Goal: Use online tool/utility: Utilize a website feature to perform a specific function

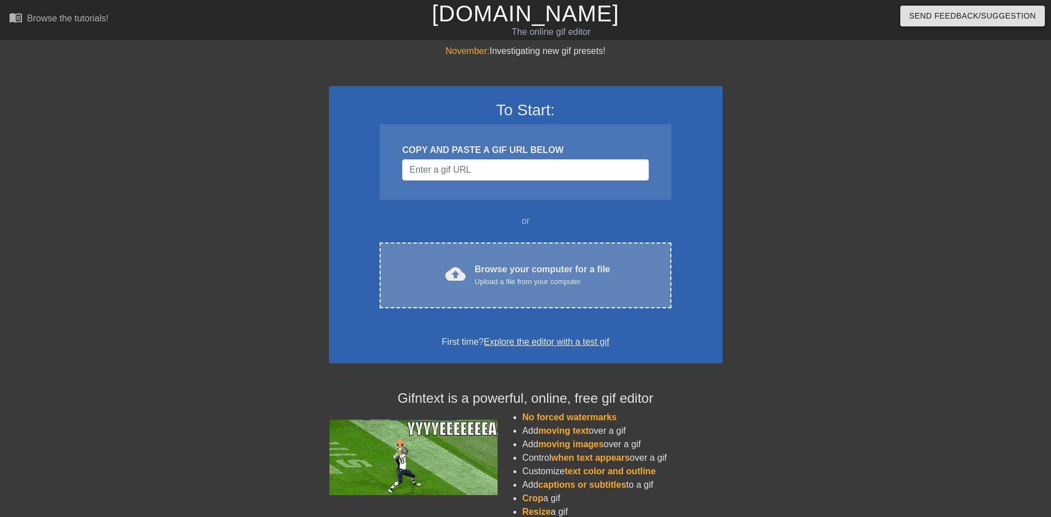
click at [501, 276] on div "Upload a file from your computer" at bounding box center [543, 281] width 136 height 11
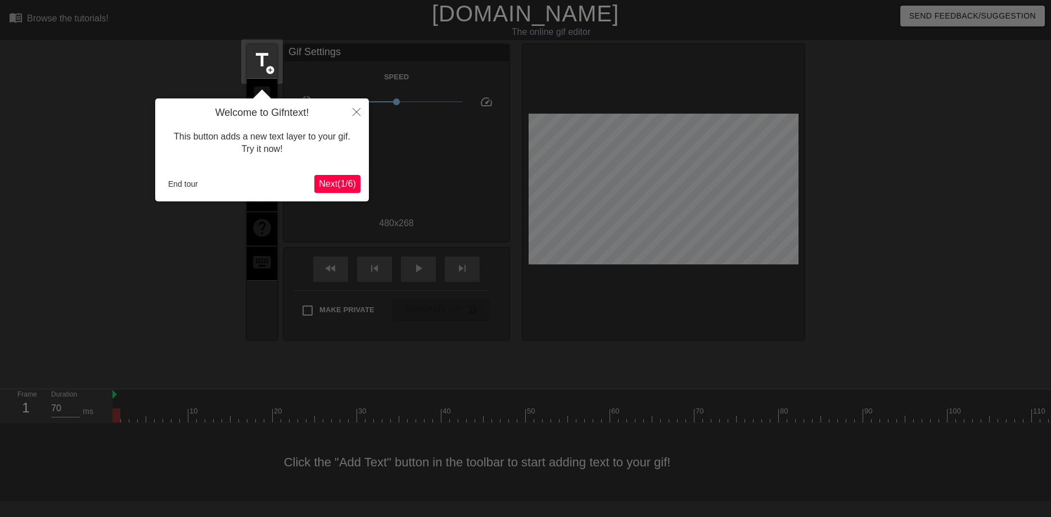
click at [340, 181] on span "Next ( 1 / 6 )" at bounding box center [337, 184] width 37 height 10
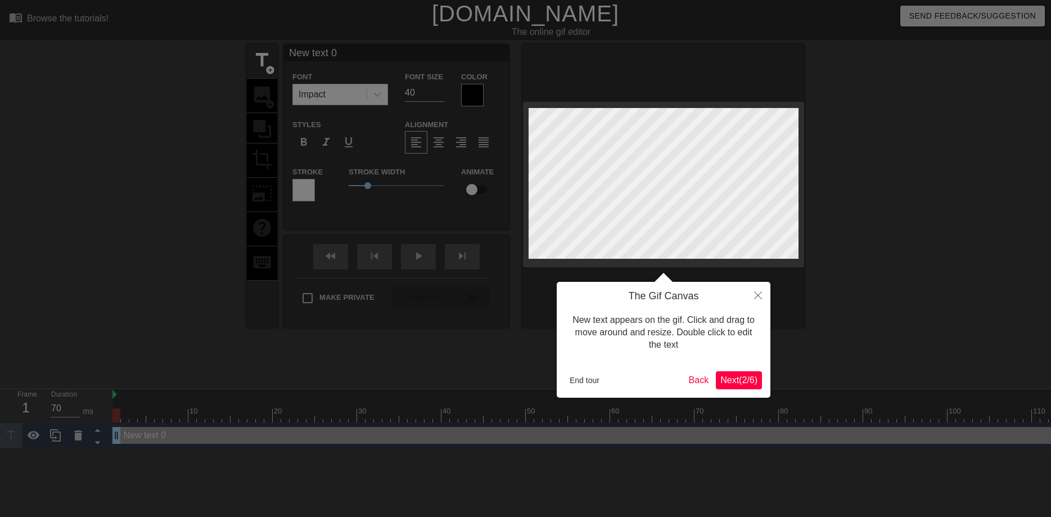
click at [738, 380] on span "Next ( 2 / 6 )" at bounding box center [739, 380] width 37 height 10
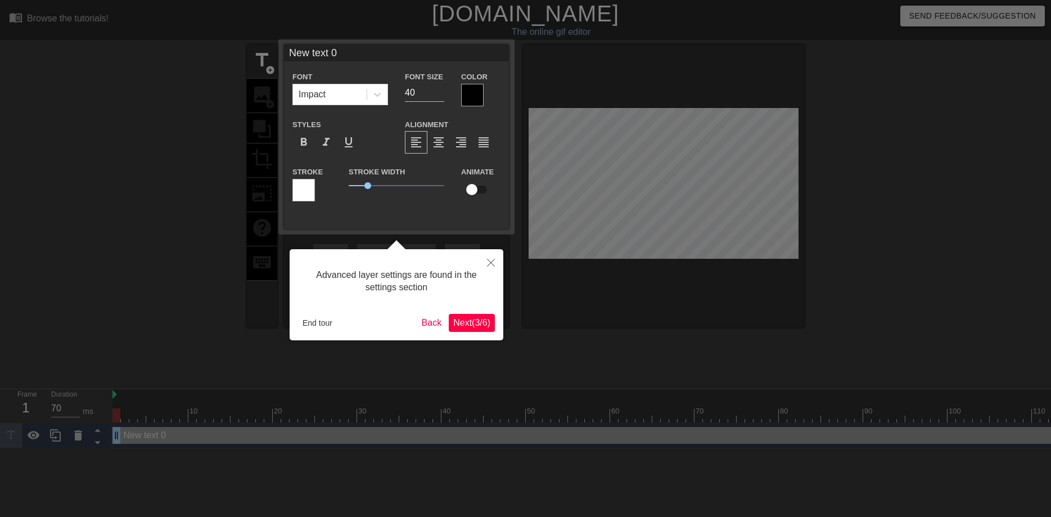
click at [478, 322] on span "Next ( 3 / 6 )" at bounding box center [471, 323] width 37 height 10
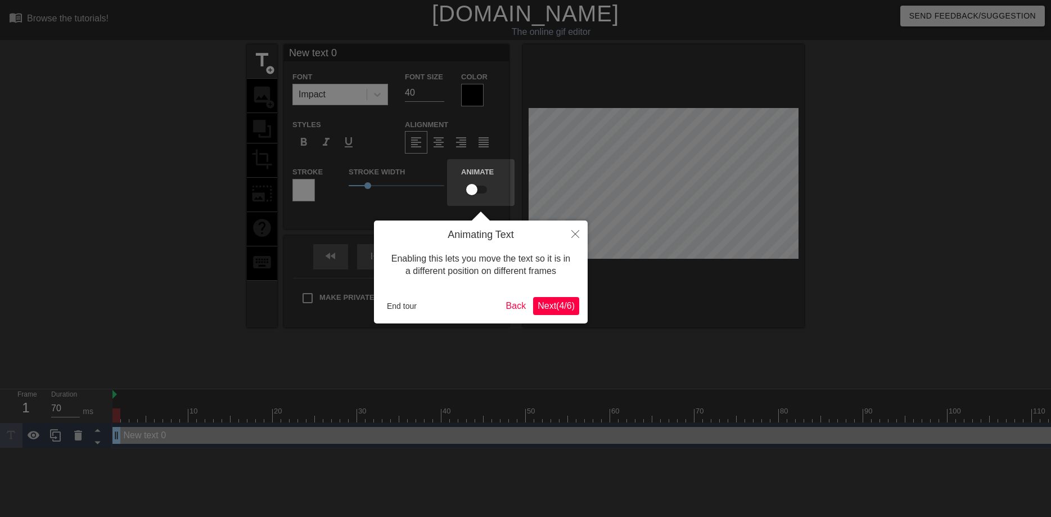
click at [556, 307] on span "Next ( 4 / 6 )" at bounding box center [556, 306] width 37 height 10
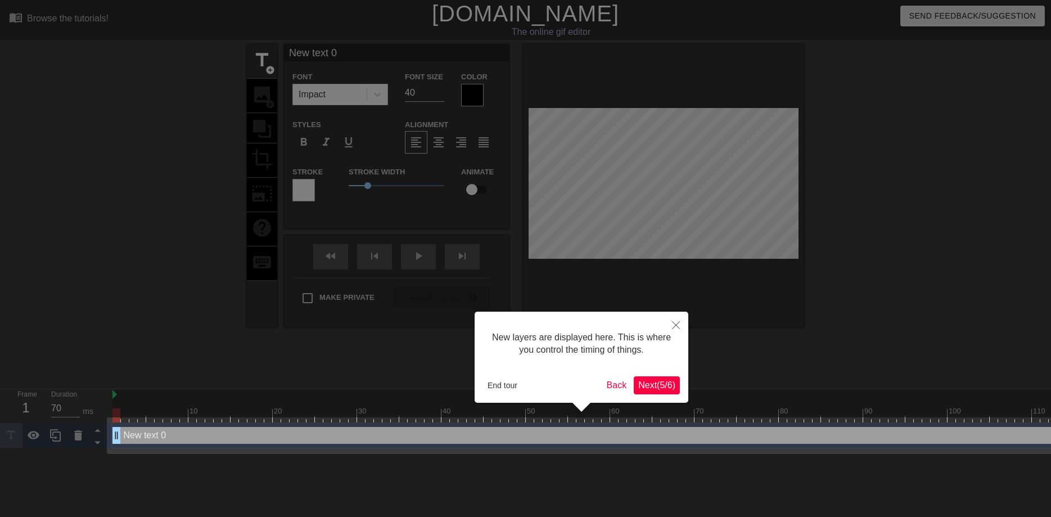
click at [651, 382] on span "Next ( 5 / 6 )" at bounding box center [657, 385] width 37 height 10
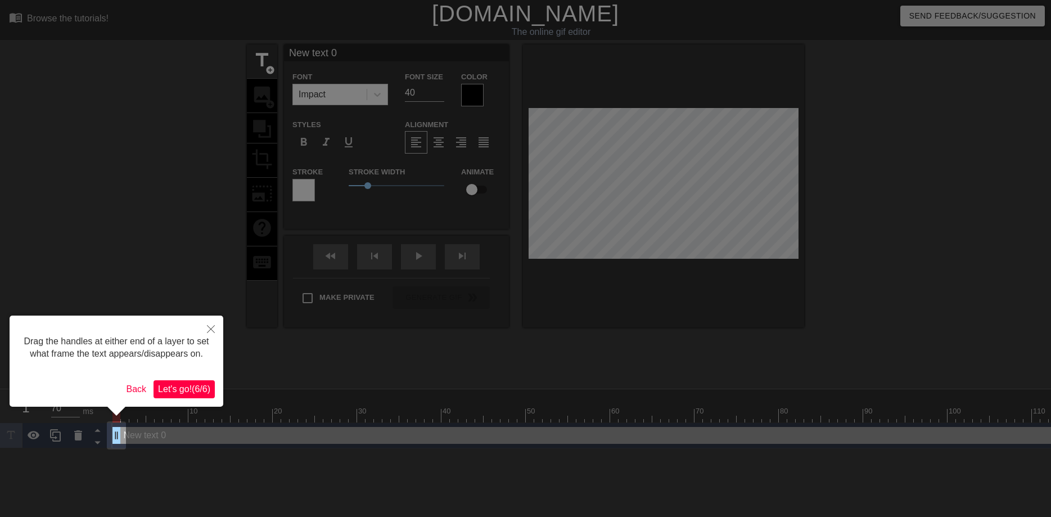
click at [183, 385] on span "Let's go! ( 6 / 6 )" at bounding box center [184, 389] width 52 height 10
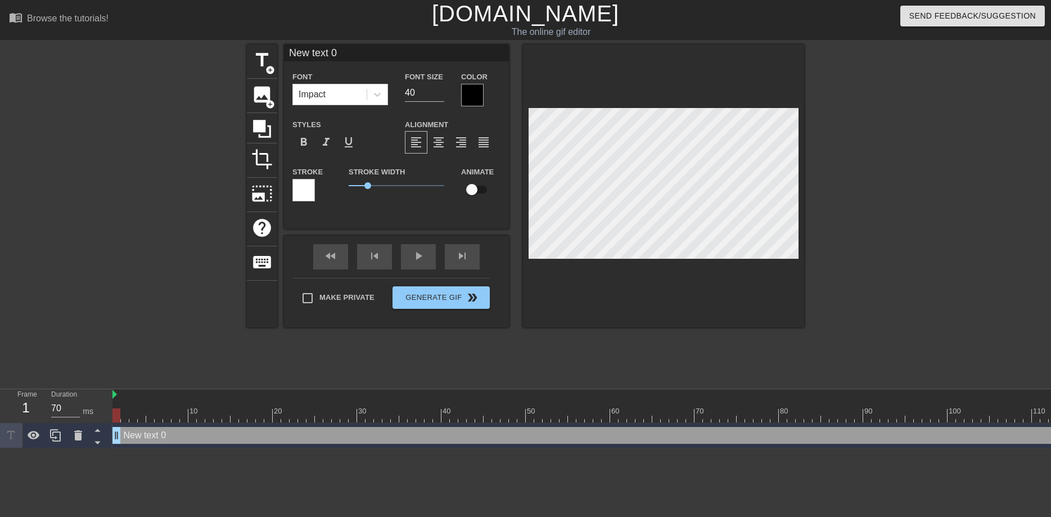
drag, startPoint x: 341, startPoint y: 54, endPoint x: 282, endPoint y: 54, distance: 59.1
click at [284, 54] on input "New text 0" at bounding box center [396, 52] width 225 height 17
drag, startPoint x: 117, startPoint y: 415, endPoint x: 134, endPoint y: 414, distance: 17.4
click at [134, 414] on div at bounding box center [133, 415] width 8 height 14
drag, startPoint x: 136, startPoint y: 415, endPoint x: 147, endPoint y: 415, distance: 11.8
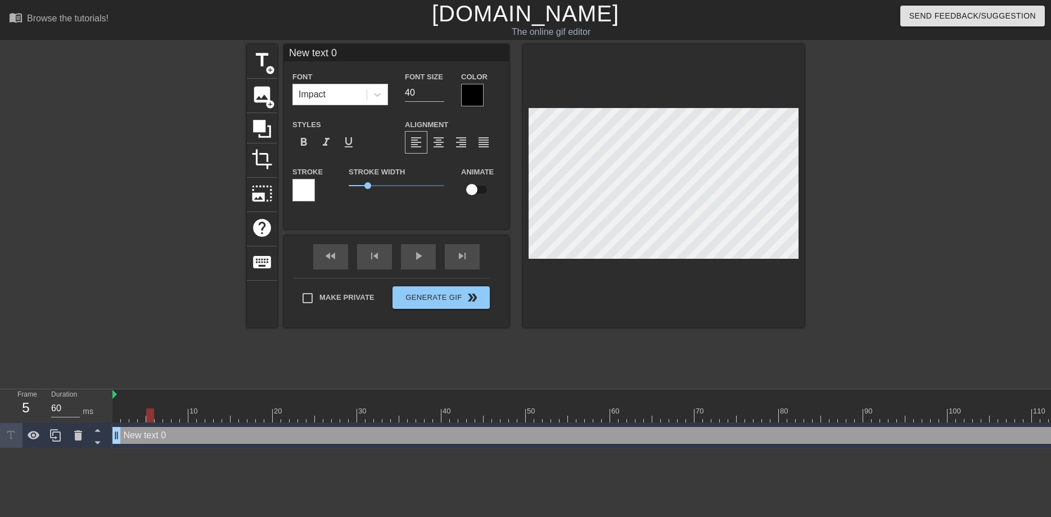
click at [147, 415] on div at bounding box center [150, 415] width 8 height 14
click at [79, 405] on input "61" at bounding box center [65, 408] width 29 height 18
click at [79, 405] on input "62" at bounding box center [65, 408] width 29 height 18
click at [79, 405] on input "63" at bounding box center [65, 408] width 29 height 18
click at [79, 405] on input "64" at bounding box center [65, 408] width 29 height 18
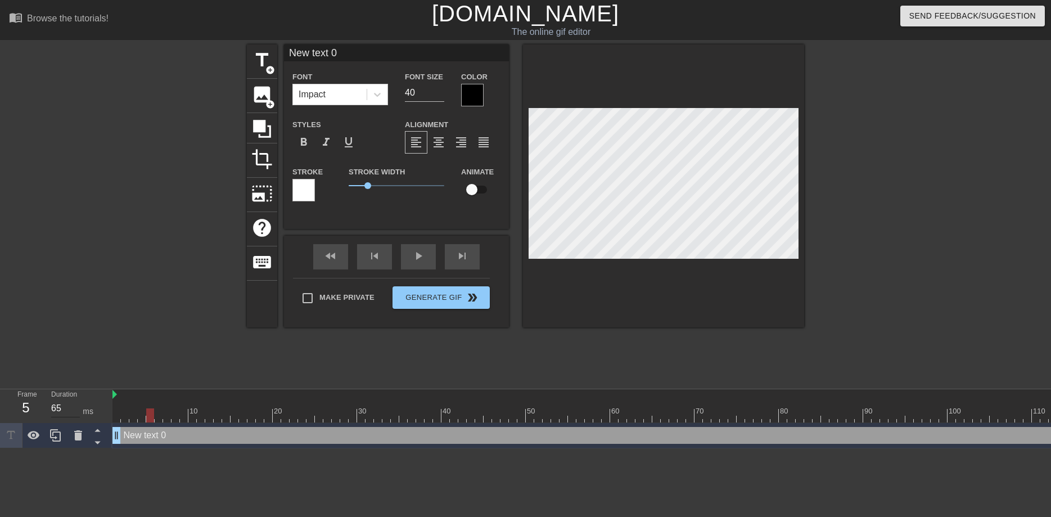
click at [79, 405] on input "65" at bounding box center [65, 408] width 29 height 18
type input "137"
click at [79, 405] on input "137" at bounding box center [65, 408] width 29 height 18
drag, startPoint x: 370, startPoint y: 54, endPoint x: 275, endPoint y: 54, distance: 95.1
click at [284, 54] on input "New text 0" at bounding box center [396, 52] width 225 height 17
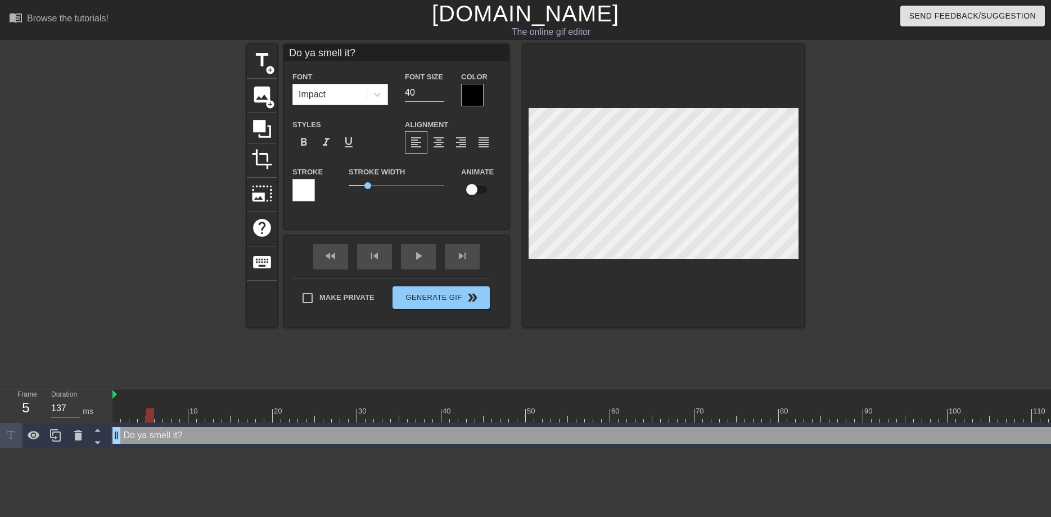
type input "Do ya smell it?"
click at [473, 96] on div at bounding box center [472, 95] width 23 height 23
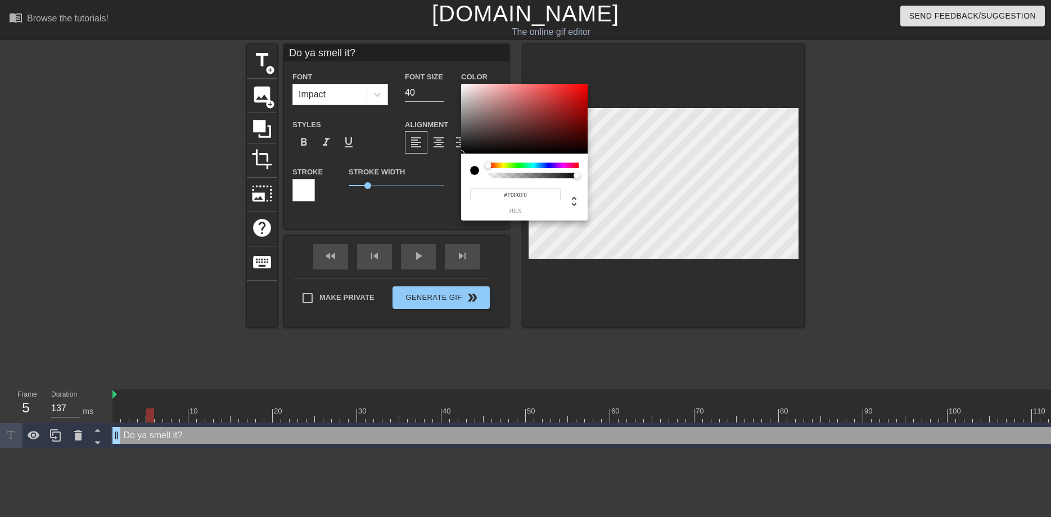
type input "#FFFFFF"
drag, startPoint x: 465, startPoint y: 147, endPoint x: 460, endPoint y: 59, distance: 89.0
click at [461, 84] on div at bounding box center [524, 119] width 127 height 70
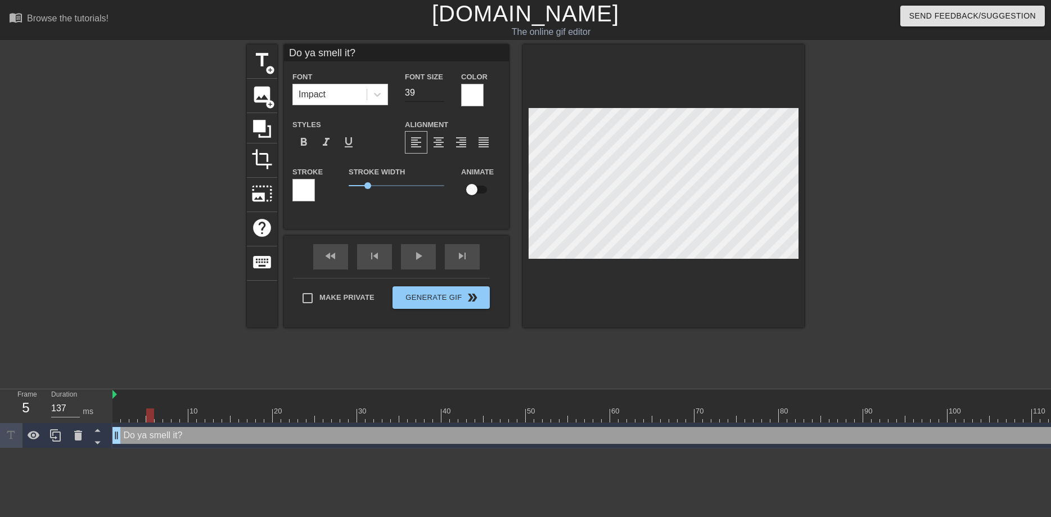
click at [441, 96] on input "39" at bounding box center [424, 93] width 39 height 18
click at [441, 96] on input "38" at bounding box center [424, 93] width 39 height 18
click at [441, 96] on input "37" at bounding box center [424, 93] width 39 height 18
click at [441, 96] on input "36" at bounding box center [424, 93] width 39 height 18
click at [441, 96] on input "35" at bounding box center [424, 93] width 39 height 18
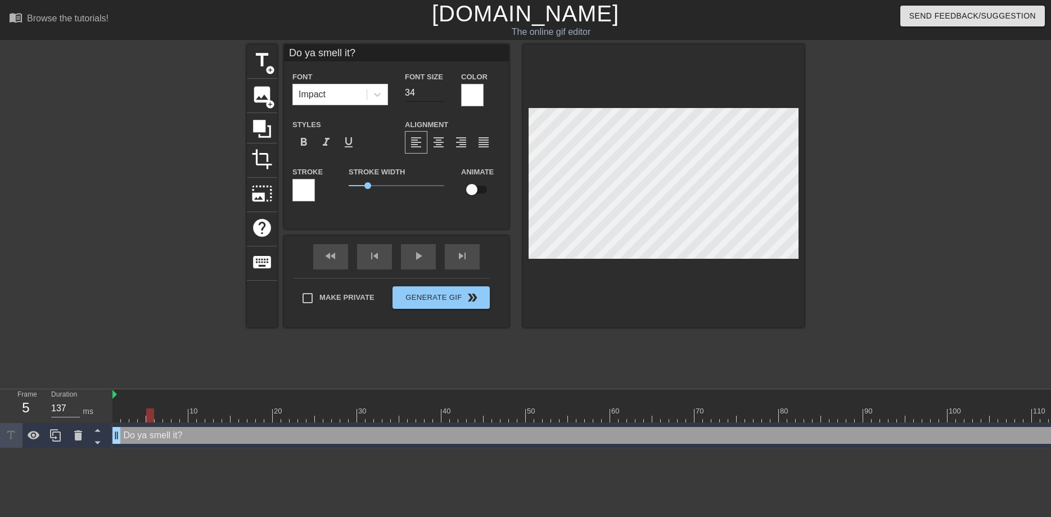
click at [441, 96] on input "34" at bounding box center [424, 93] width 39 height 18
type input "33"
click at [441, 96] on input "33" at bounding box center [424, 93] width 39 height 18
click at [65, 406] on input "137" at bounding box center [65, 408] width 29 height 18
drag, startPoint x: 153, startPoint y: 414, endPoint x: 353, endPoint y: 405, distance: 199.9
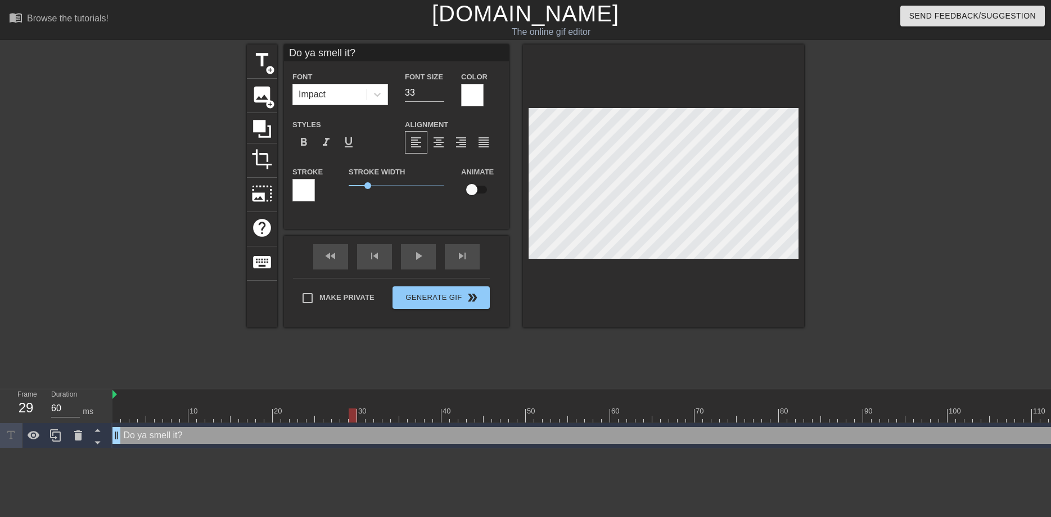
click at [353, 405] on div "10 20 30 40 50 60 70 80 90 100 110 120 130 140 150" at bounding box center [750, 405] width 1274 height 33
drag, startPoint x: 61, startPoint y: 410, endPoint x: 46, endPoint y: 408, distance: 15.8
click at [51, 408] on input "60" at bounding box center [65, 408] width 29 height 18
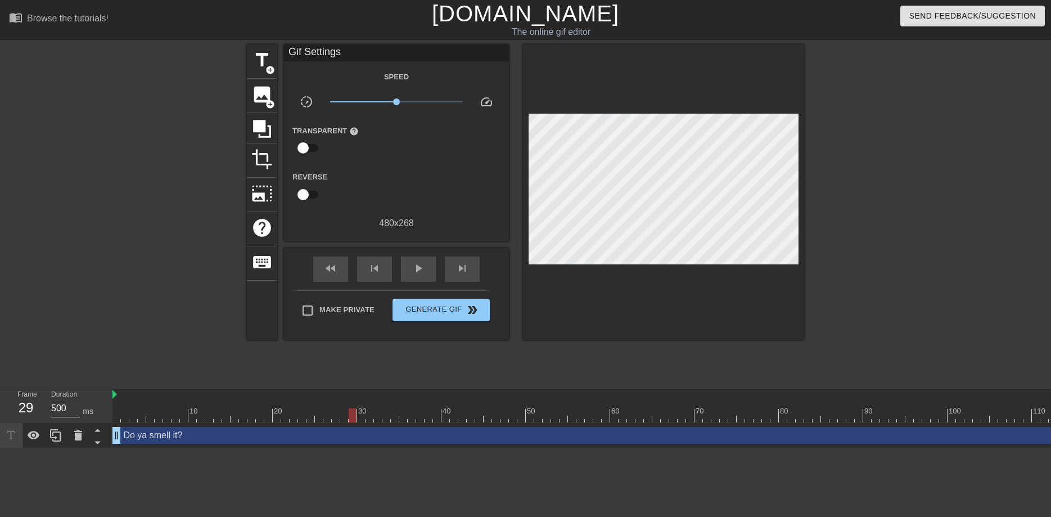
click at [129, 320] on div at bounding box center [149, 213] width 169 height 338
click at [55, 406] on input "500" at bounding box center [65, 408] width 29 height 18
click at [131, 448] on html "menu_book Browse the tutorials! [DOMAIN_NAME] The online gif editor Send Feedba…" at bounding box center [525, 224] width 1051 height 448
click at [422, 263] on span "play_arrow" at bounding box center [419, 269] width 14 height 14
click at [322, 263] on div "fast_rewind" at bounding box center [330, 269] width 35 height 25
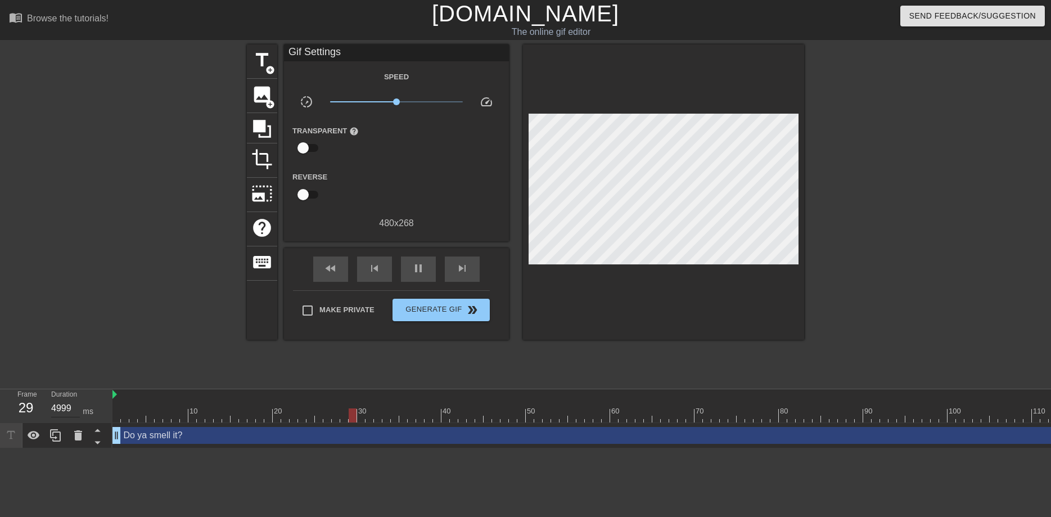
click at [76, 412] on input "4999" at bounding box center [65, 408] width 29 height 18
click at [76, 412] on input "4998" at bounding box center [65, 408] width 29 height 18
click at [76, 412] on input "59" at bounding box center [65, 408] width 29 height 18
click at [415, 263] on span "pause" at bounding box center [419, 269] width 14 height 14
drag, startPoint x: 522, startPoint y: 414, endPoint x: 426, endPoint y: 413, distance: 96.2
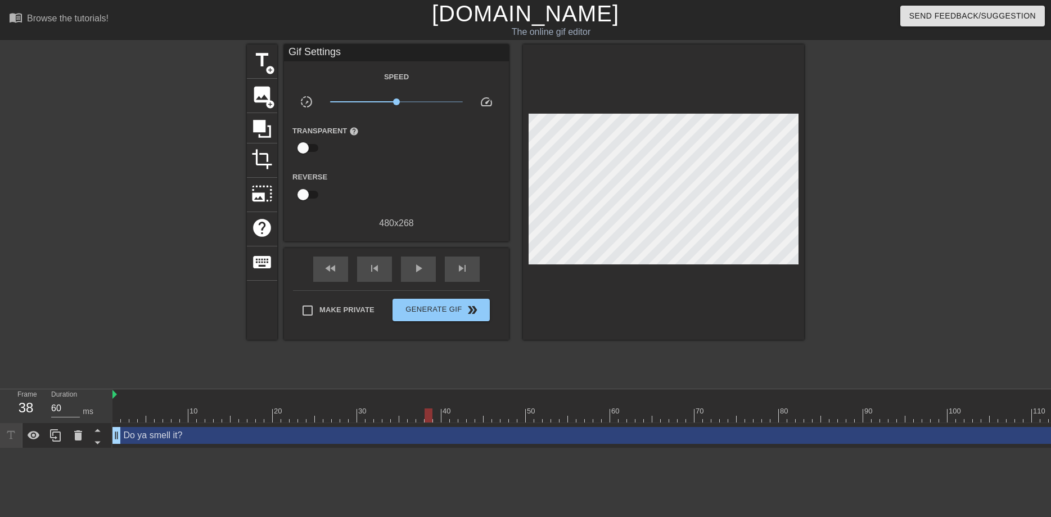
click at [426, 413] on div at bounding box center [429, 415] width 8 height 14
drag, startPoint x: 429, startPoint y: 418, endPoint x: 107, endPoint y: 421, distance: 321.3
click at [106, 417] on div "Frame 1 Duration 70 ms 10 20 30 40 50 60 70 80 90 100 110 120 130 140 150 Do ya…" at bounding box center [525, 418] width 1051 height 59
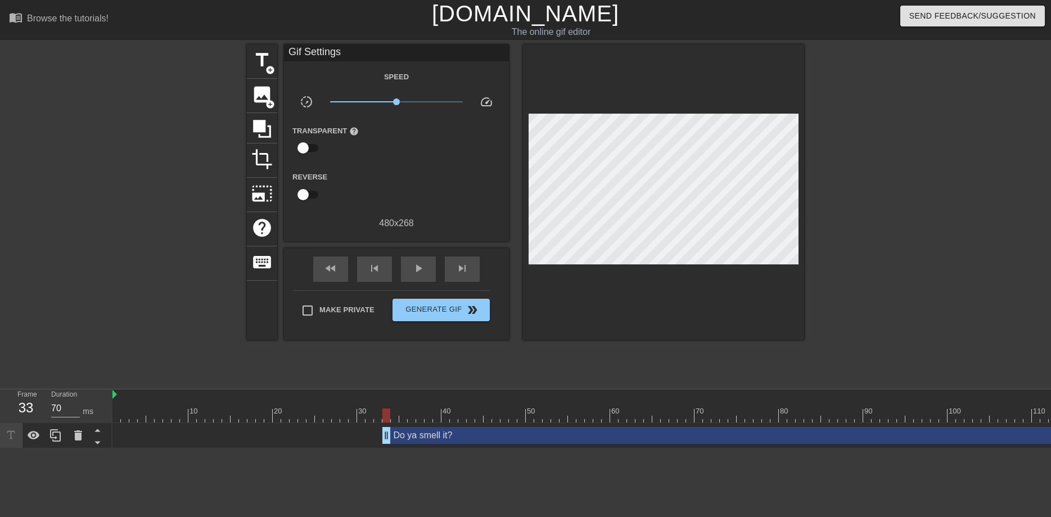
drag, startPoint x: 117, startPoint y: 434, endPoint x: 391, endPoint y: 434, distance: 274.0
click at [391, 434] on div "Do ya smell it? drag_handle drag_handle" at bounding box center [885, 435] width 1004 height 17
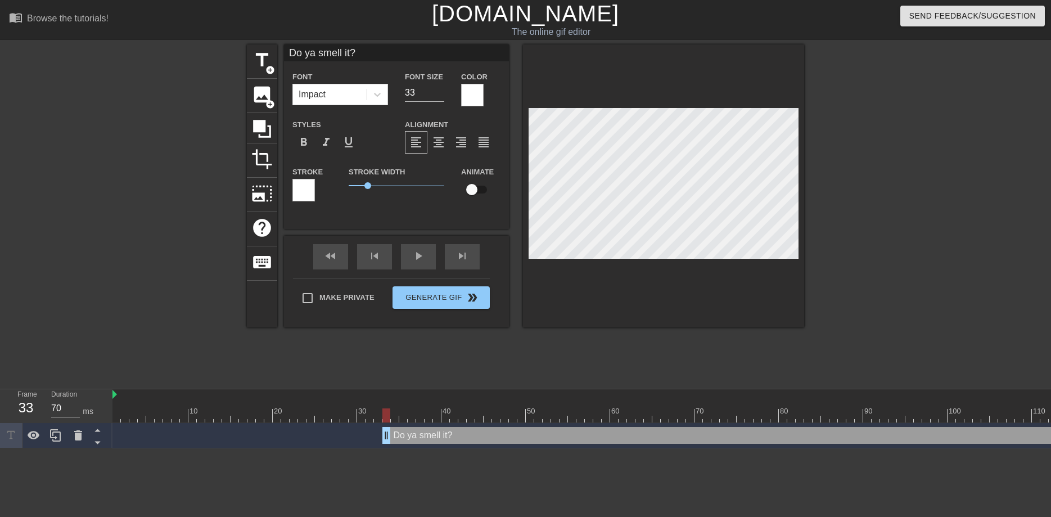
click at [233, 398] on div at bounding box center [750, 394] width 1274 height 11
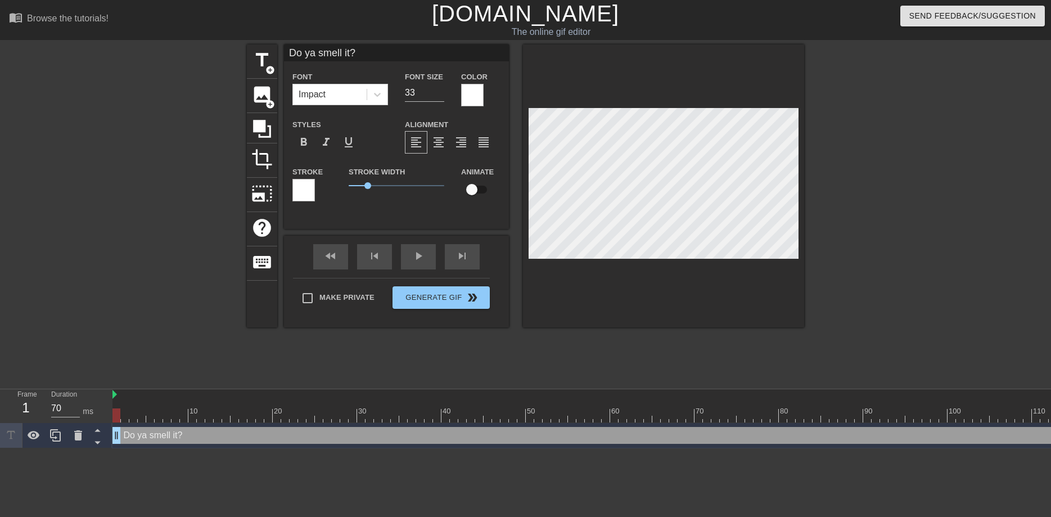
drag, startPoint x: 1044, startPoint y: 437, endPoint x: 631, endPoint y: 438, distance: 412.9
click at [631, 438] on div "Do ya smell it? drag_handle drag_handle" at bounding box center [615, 435] width 1004 height 17
drag, startPoint x: 1039, startPoint y: 433, endPoint x: 573, endPoint y: 438, distance: 465.3
click at [883, 434] on div "Do ya smell it? drag_handle drag_handle" at bounding box center [615, 435] width 1004 height 17
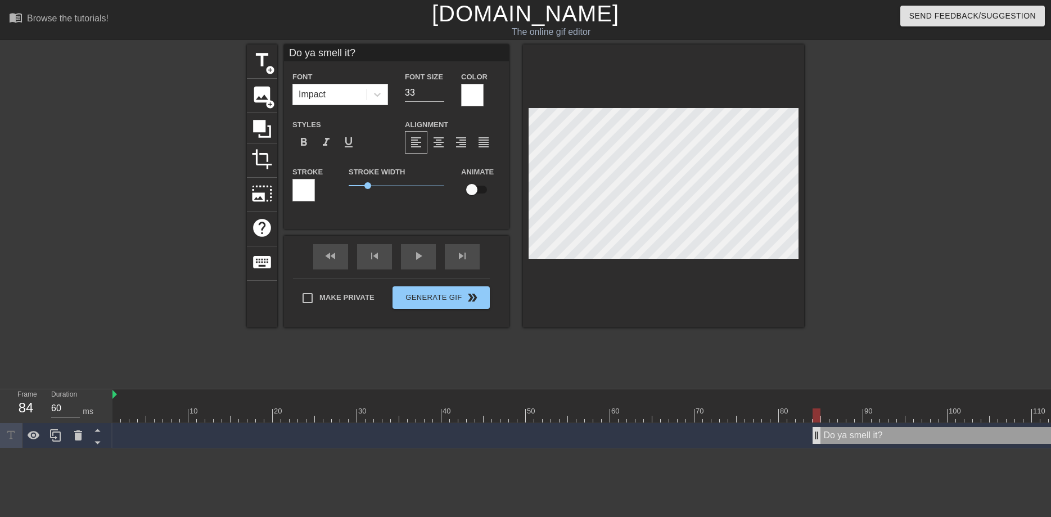
drag, startPoint x: 116, startPoint y: 433, endPoint x: 834, endPoint y: 434, distance: 718.4
click at [833, 434] on div "Do ya smell it? drag_handle drag_handle" at bounding box center [965, 435] width 304 height 17
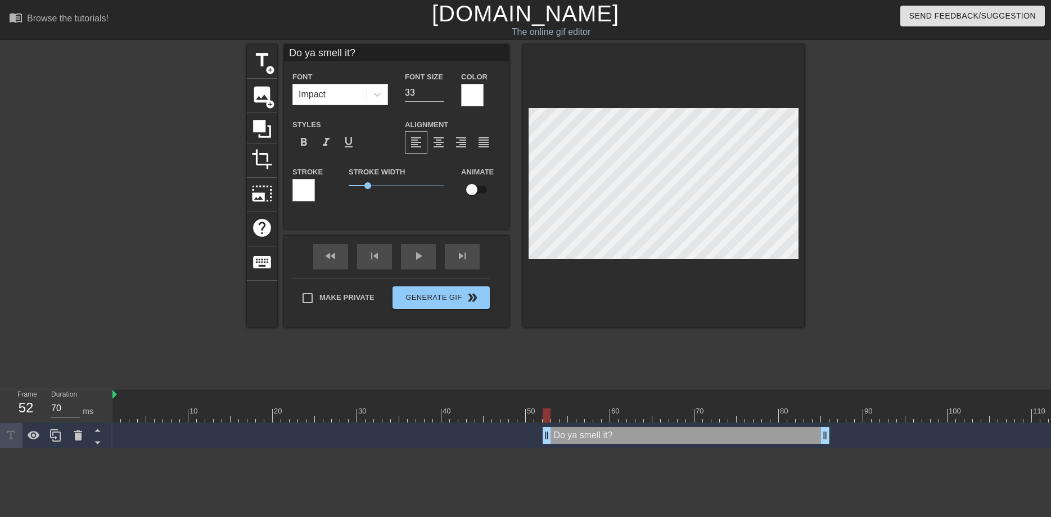
drag, startPoint x: 947, startPoint y: 438, endPoint x: 658, endPoint y: 438, distance: 288.6
click at [658, 438] on div "Do ya smell it? drag_handle drag_handle" at bounding box center [686, 435] width 287 height 17
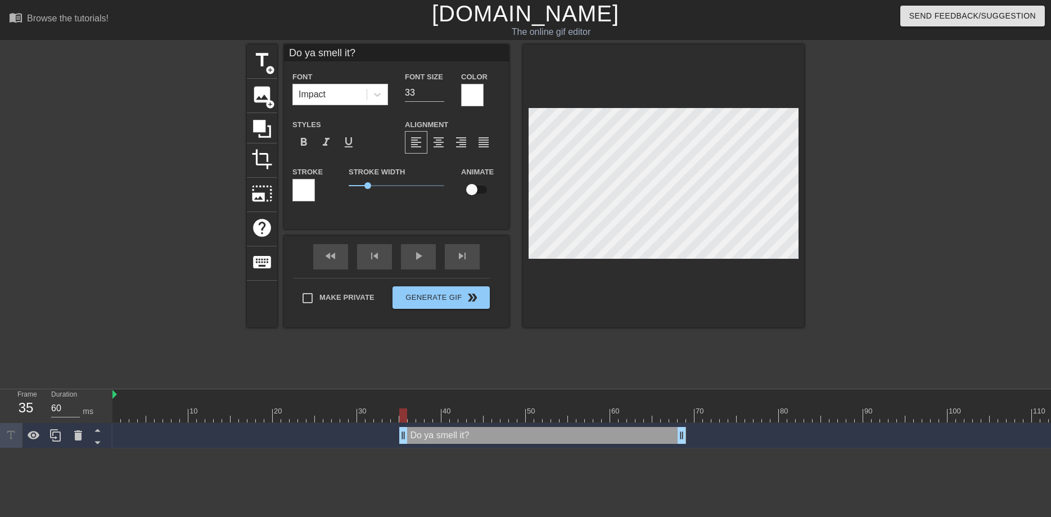
drag, startPoint x: 618, startPoint y: 442, endPoint x: 480, endPoint y: 431, distance: 138.8
click at [480, 431] on div "Do ya smell it? drag_handle drag_handle" at bounding box center [542, 435] width 287 height 17
click at [416, 255] on div "fast_rewind skip_previous play_arrow skip_next" at bounding box center [396, 257] width 183 height 42
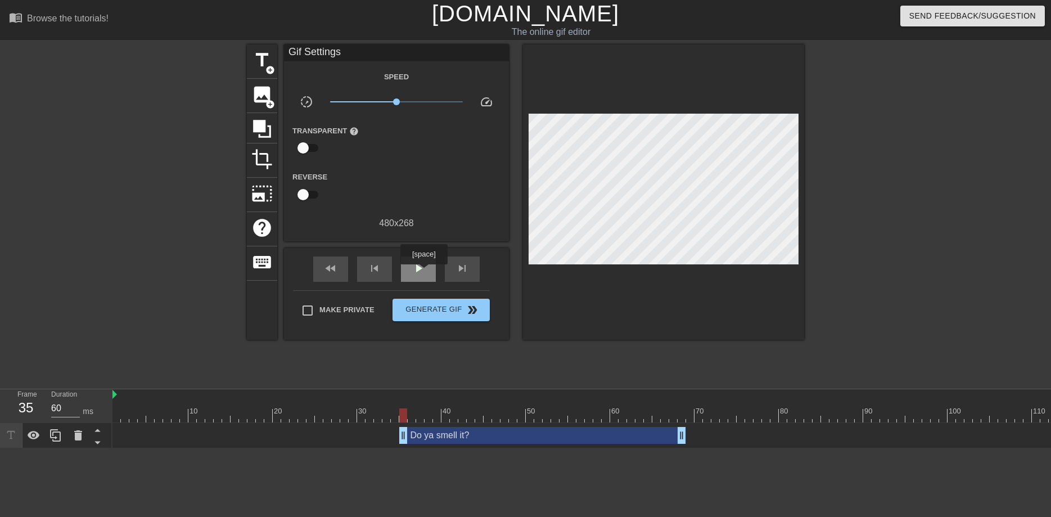
click at [423, 271] on span "play_arrow" at bounding box center [419, 269] width 14 height 14
click at [513, 416] on div at bounding box center [750, 415] width 1274 height 14
drag, startPoint x: 511, startPoint y: 413, endPoint x: 90, endPoint y: 417, distance: 421.4
click at [90, 417] on div "Frame 1 Duration 70 ms 10 20 30 40 50 60 70 80 90 100 110 120 130 140 150 Do ya…" at bounding box center [525, 418] width 1051 height 59
click at [423, 270] on span "play_arrow" at bounding box center [419, 269] width 14 height 14
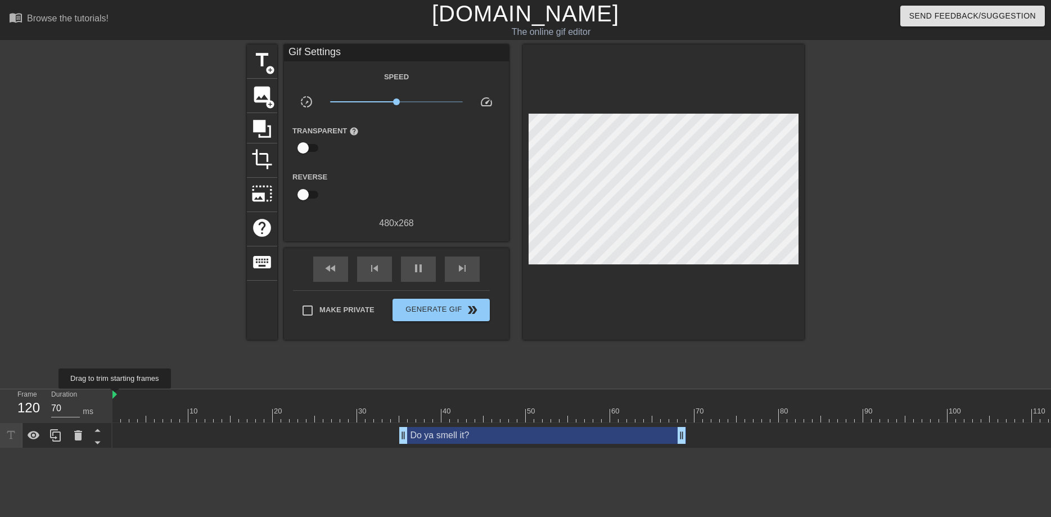
click at [115, 397] on img at bounding box center [115, 394] width 5 height 9
drag, startPoint x: 115, startPoint y: 397, endPoint x: 195, endPoint y: 397, distance: 80.5
click at [195, 397] on div "10 20 30 40 50 60 70 80 90 100 110 120 130 140 150" at bounding box center [750, 405] width 1274 height 33
click at [412, 272] on span "play_arrow" at bounding box center [419, 269] width 14 height 14
click at [68, 410] on input "4990" at bounding box center [65, 408] width 29 height 18
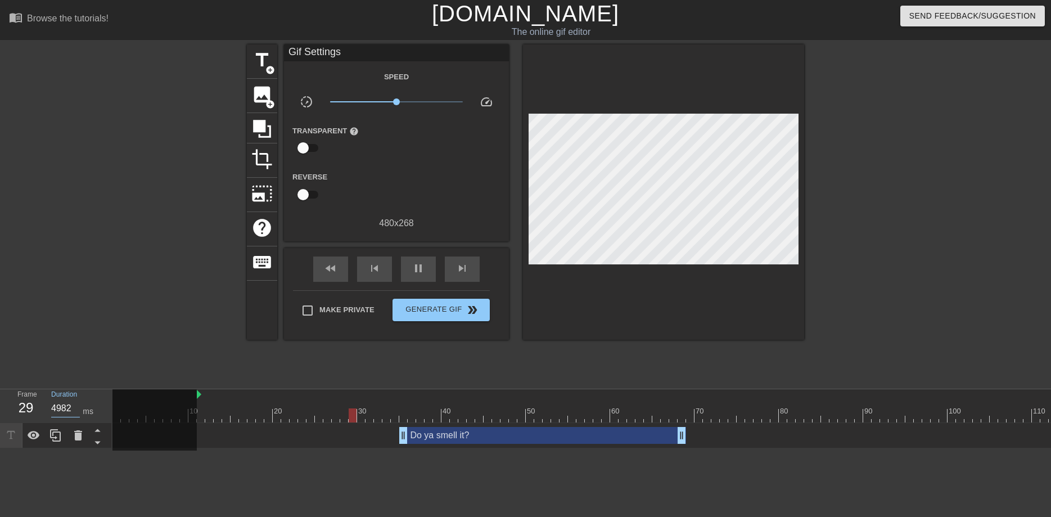
click at [74, 410] on input "4981" at bounding box center [65, 408] width 29 height 18
click at [64, 407] on input "4981" at bounding box center [65, 408] width 29 height 18
click at [178, 448] on html "menu_book Browse the tutorials! [DOMAIN_NAME] The online gif editor Send Feedba…" at bounding box center [525, 224] width 1051 height 448
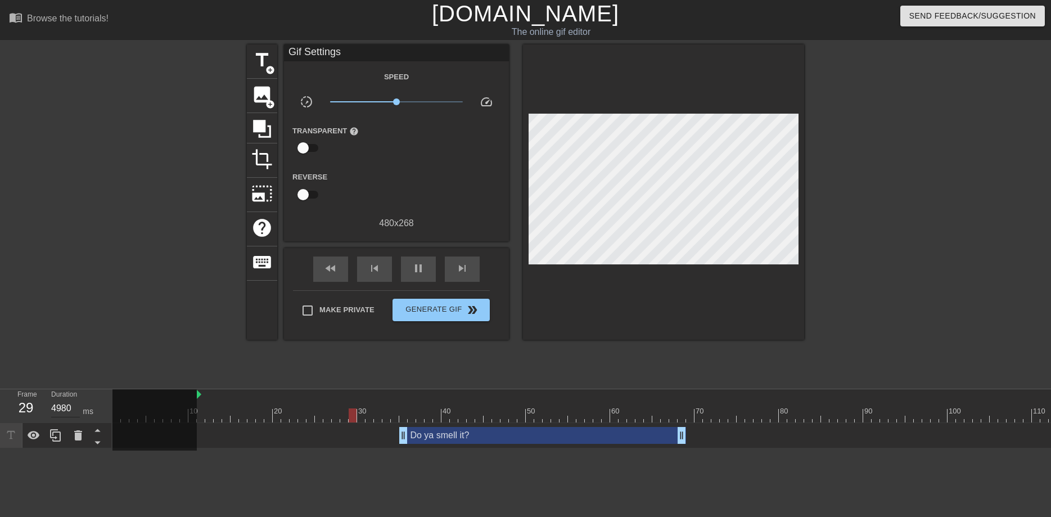
click at [57, 411] on input "4980" at bounding box center [65, 408] width 29 height 18
drag, startPoint x: 682, startPoint y: 438, endPoint x: 617, endPoint y: 438, distance: 64.7
click at [617, 438] on div "Do ya smell it? drag_handle drag_handle" at bounding box center [508, 435] width 219 height 17
click at [603, 448] on html "menu_book Browse the tutorials! [DOMAIN_NAME] The online gif editor Send Feedba…" at bounding box center [525, 224] width 1051 height 448
drag, startPoint x: 396, startPoint y: 101, endPoint x: 437, endPoint y: 100, distance: 41.1
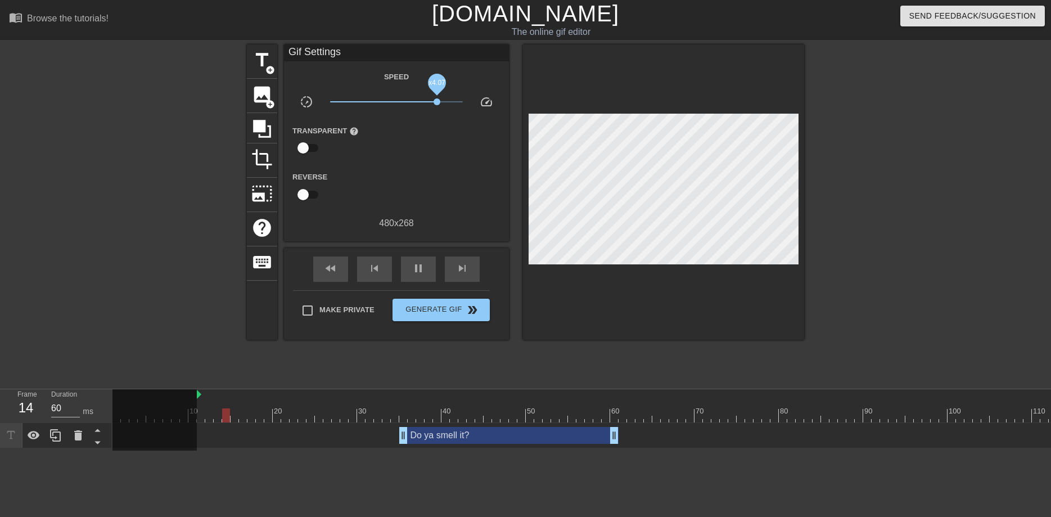
click at [437, 100] on span "x4.07" at bounding box center [437, 101] width 7 height 7
drag, startPoint x: 437, startPoint y: 100, endPoint x: 396, endPoint y: 96, distance: 41.3
click at [396, 96] on span "x0.977" at bounding box center [396, 102] width 133 height 14
click at [446, 417] on div at bounding box center [750, 415] width 1274 height 14
click at [58, 405] on input "700" at bounding box center [65, 408] width 29 height 18
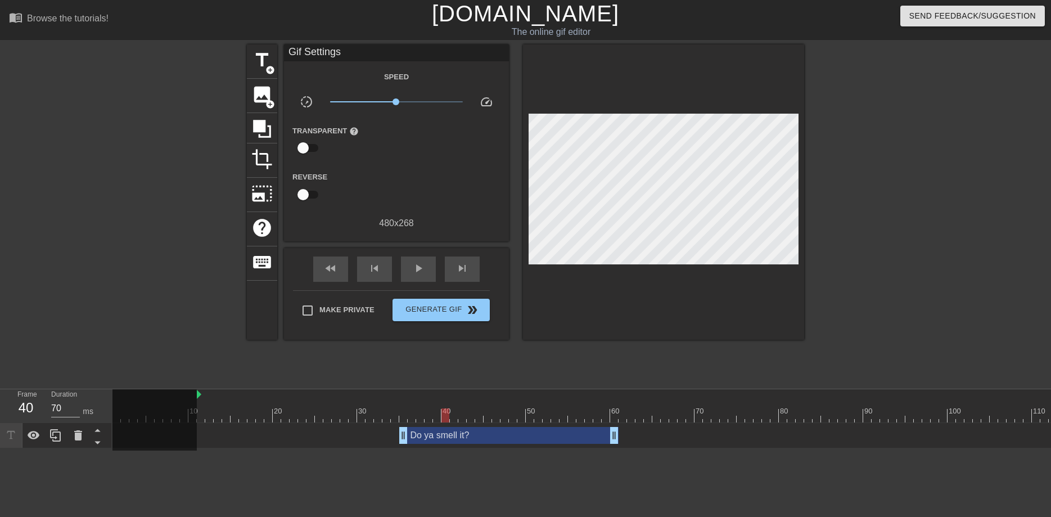
click at [217, 448] on html "menu_book Browse the tutorials! [DOMAIN_NAME] The online gif editor Send Feedba…" at bounding box center [525, 224] width 1051 height 448
click at [412, 269] on span "play_arrow" at bounding box center [419, 269] width 14 height 14
click at [367, 417] on div at bounding box center [750, 415] width 1274 height 14
click at [421, 273] on span "play_arrow" at bounding box center [419, 269] width 14 height 14
drag, startPoint x: 614, startPoint y: 433, endPoint x: 581, endPoint y: 432, distance: 33.2
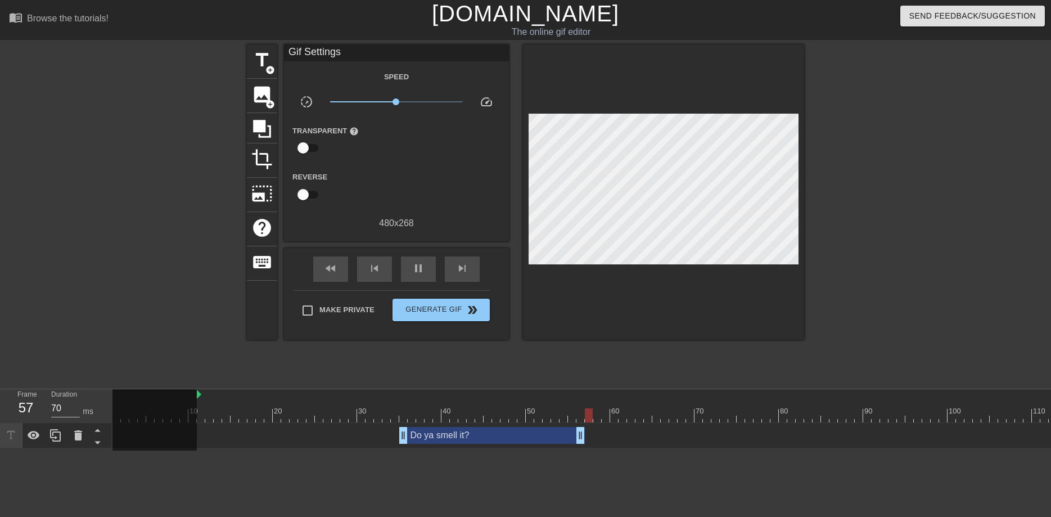
click at [581, 432] on div "Do ya smell it? drag_handle drag_handle" at bounding box center [492, 435] width 186 height 17
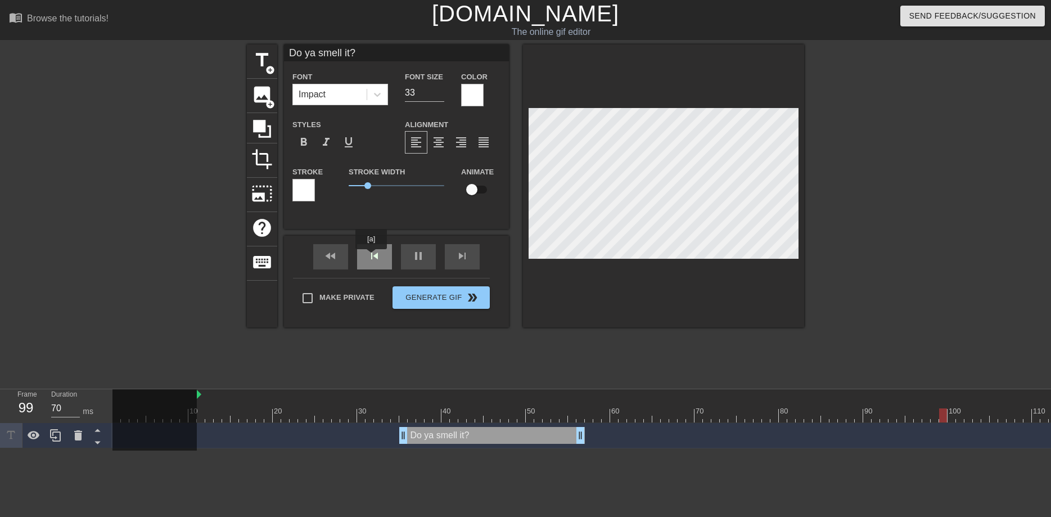
click at [371, 257] on div "skip_previous" at bounding box center [374, 256] width 35 height 25
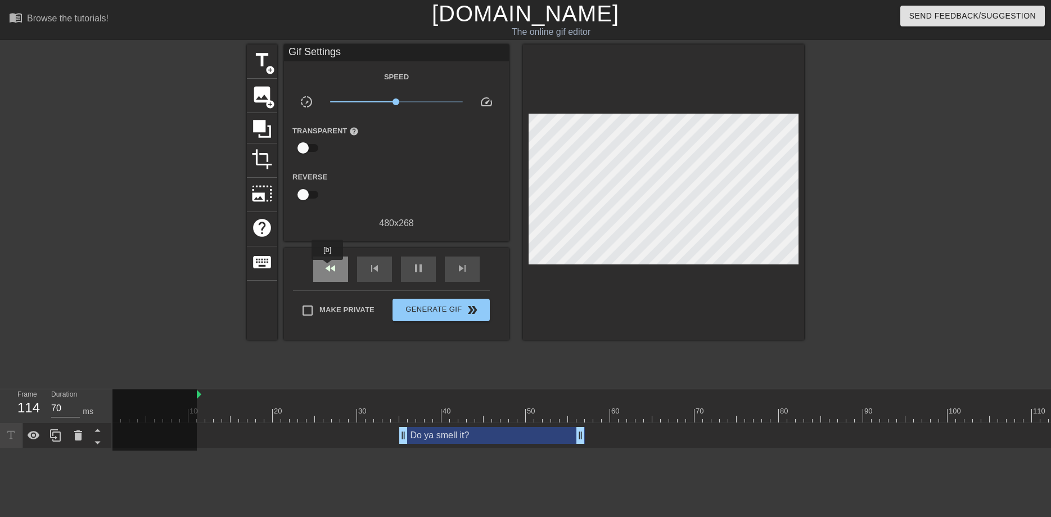
click at [328, 268] on span "fast_rewind" at bounding box center [331, 269] width 14 height 14
click at [54, 437] on icon at bounding box center [56, 436] width 14 height 14
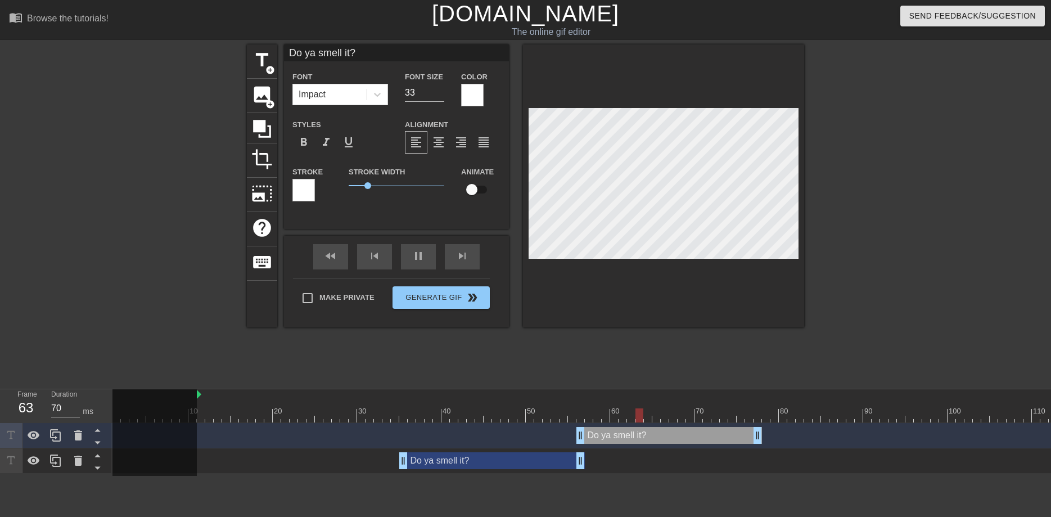
drag, startPoint x: 468, startPoint y: 438, endPoint x: 646, endPoint y: 438, distance: 177.8
click at [646, 438] on div "Do ya smell it? drag_handle drag_handle" at bounding box center [670, 435] width 186 height 17
drag, startPoint x: 335, startPoint y: 52, endPoint x: 289, endPoint y: 53, distance: 45.6
click at [289, 53] on input "Do ya smell it?" at bounding box center [396, 52] width 225 height 17
click at [626, 434] on div "Do ya smell it? drag_handle drag_handle" at bounding box center [670, 435] width 186 height 17
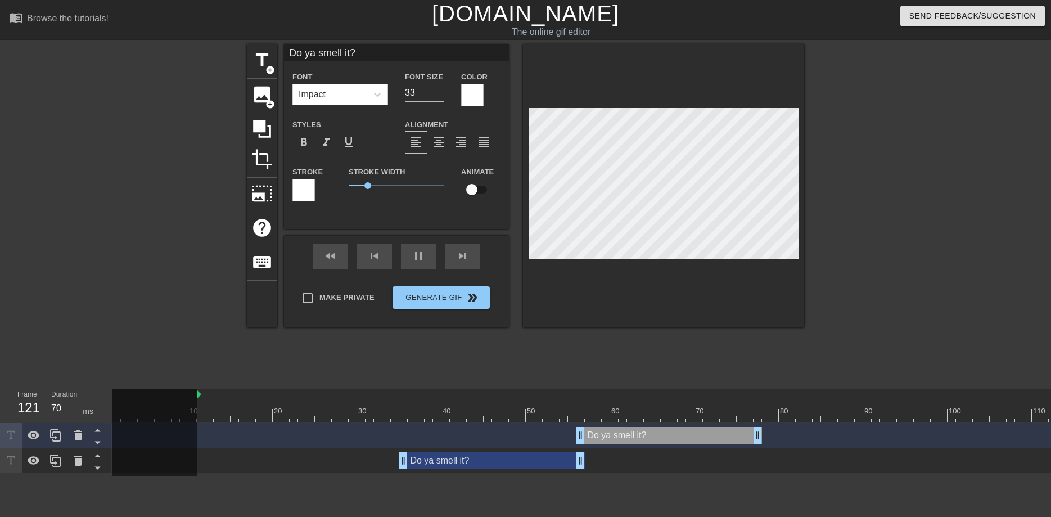
click at [626, 434] on div "Do ya smell it? drag_handle drag_handle" at bounding box center [670, 435] width 186 height 17
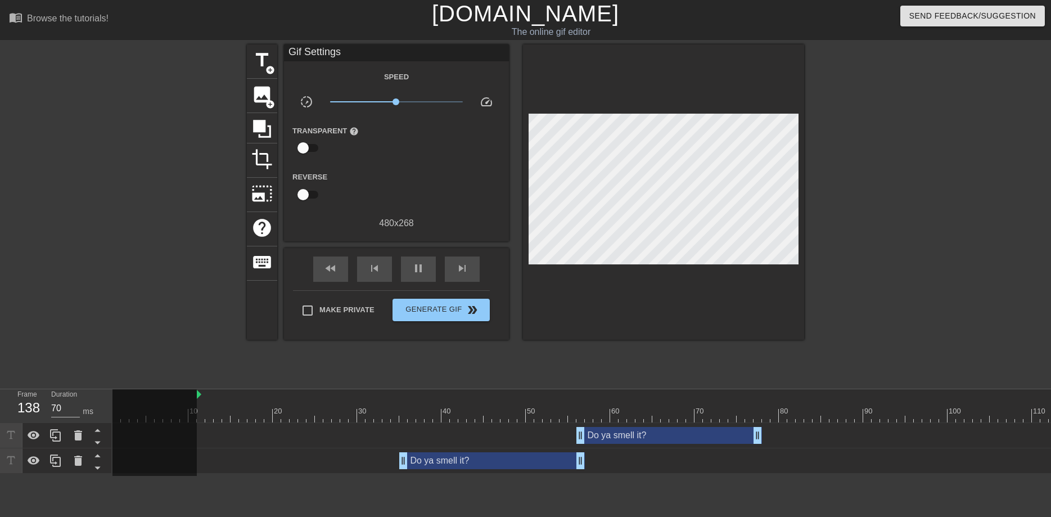
click at [367, 44] on div "menu_book Browse the tutorials! [DOMAIN_NAME] The online gif editor Send Feedba…" at bounding box center [525, 237] width 1051 height 474
click at [639, 433] on div "Do ya smell it? drag_handle drag_handle" at bounding box center [670, 435] width 186 height 17
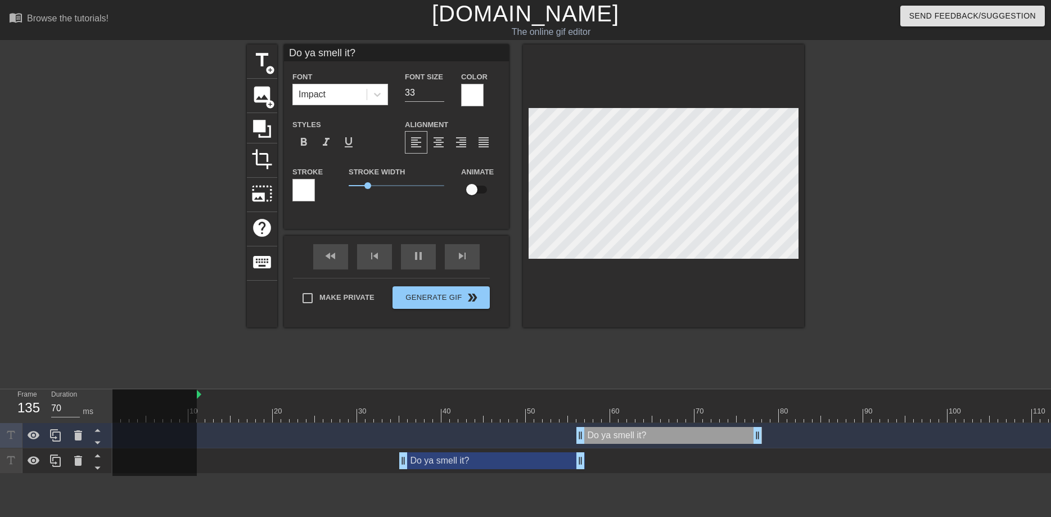
drag, startPoint x: 357, startPoint y: 53, endPoint x: 259, endPoint y: 51, distance: 97.9
click at [284, 51] on input "Do ya smell it?" at bounding box center [396, 52] width 225 height 17
type input "70"
type input "T"
type input "70"
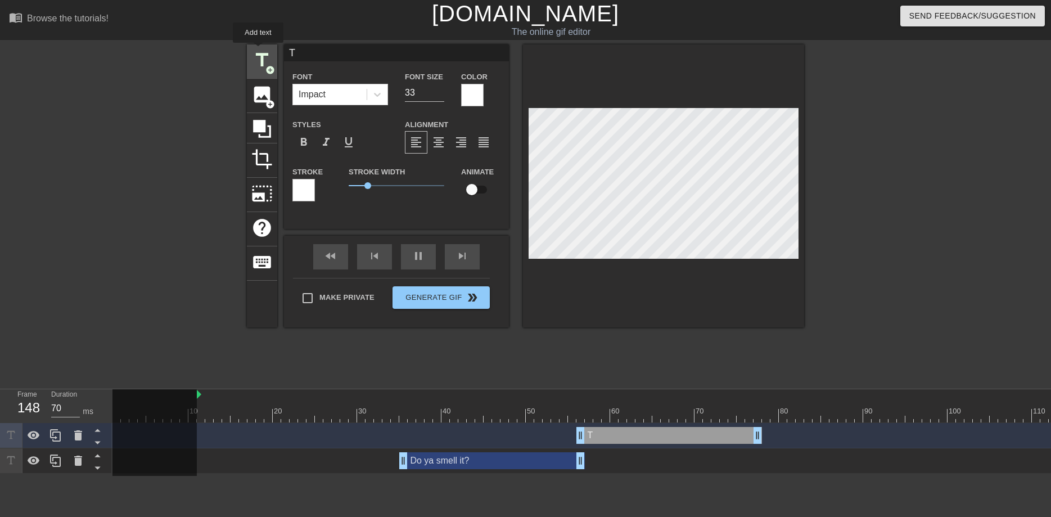
type input "Th"
type input "70"
type input "Tha"
type input "60"
type input "That"
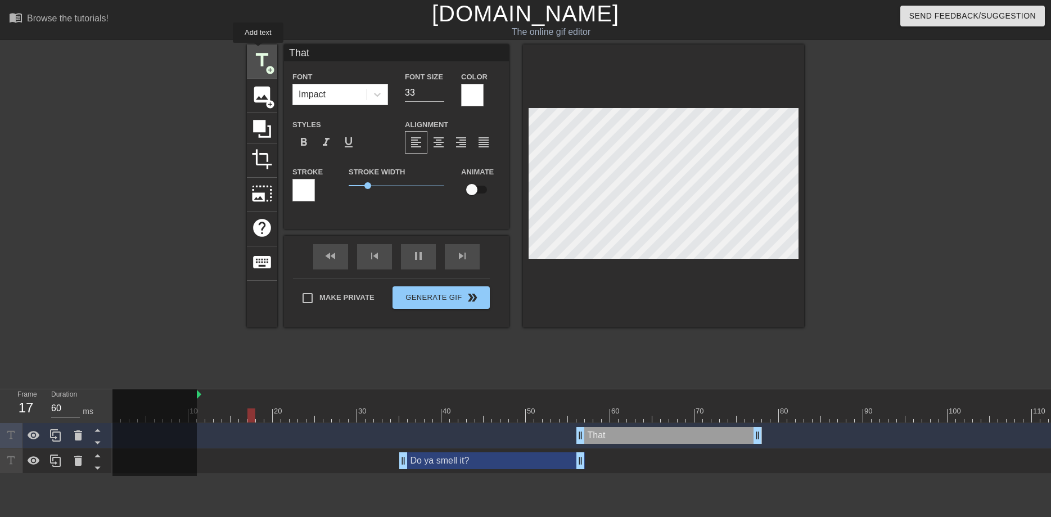
type input "70"
type input "That"
type input "70"
type input "That S"
type input "60"
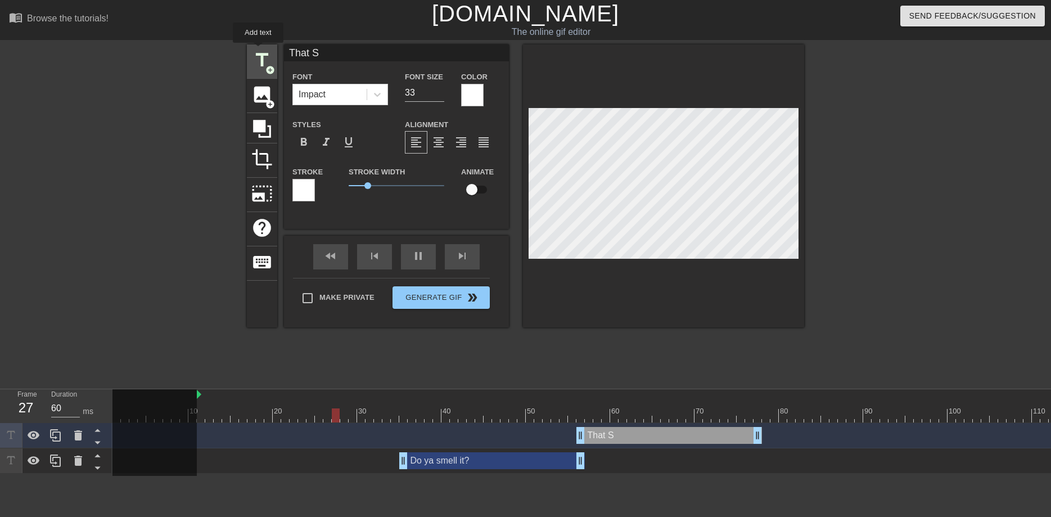
type input "That Sm"
type input "70"
type input "That Sme"
type input "70"
type input "That Smel"
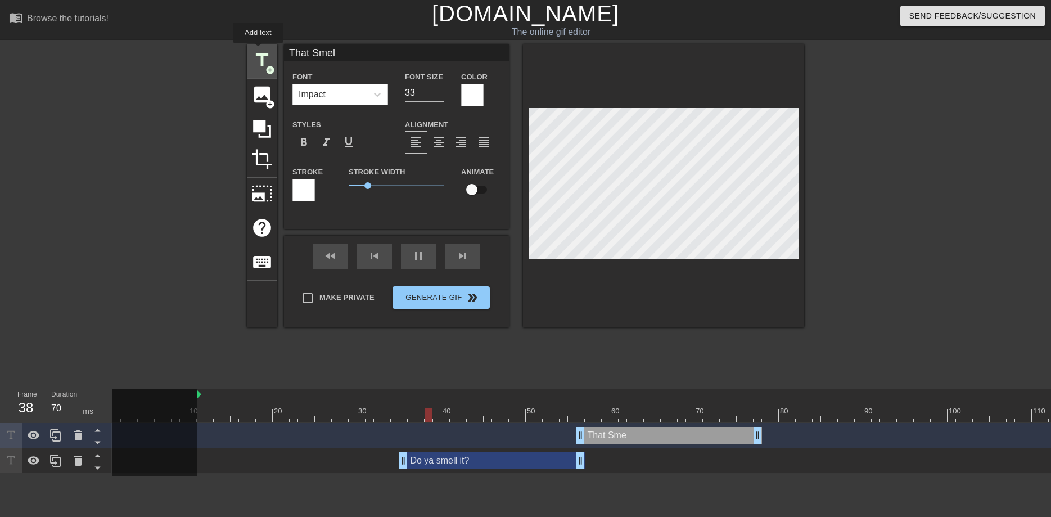
type input "60"
type input "That Smell"
click at [664, 474] on html "menu_book Browse the tutorials! [DOMAIN_NAME] The online gif editor Send Feedba…" at bounding box center [525, 237] width 1051 height 474
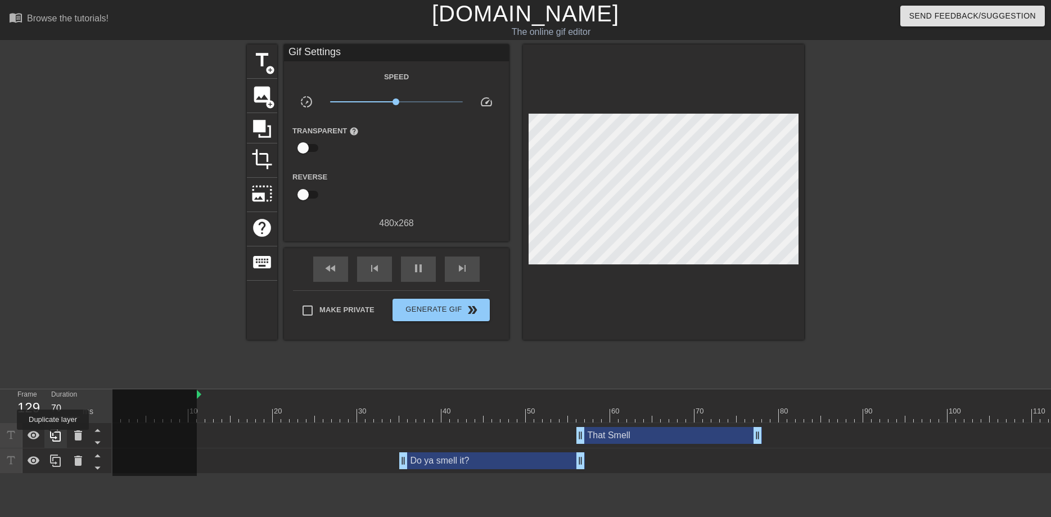
click at [53, 438] on icon at bounding box center [56, 436] width 14 height 14
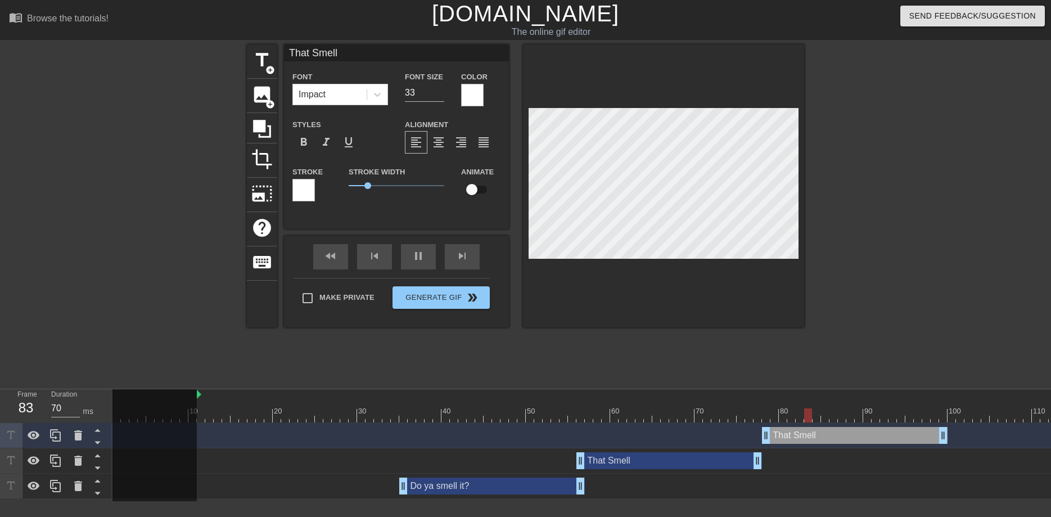
drag, startPoint x: 681, startPoint y: 434, endPoint x: 866, endPoint y: 438, distance: 185.7
click at [866, 438] on div "That Smell drag_handle drag_handle" at bounding box center [855, 435] width 186 height 17
click at [363, 53] on input "That Smell" at bounding box center [396, 52] width 225 height 17
type input "60"
type input "That Smel"
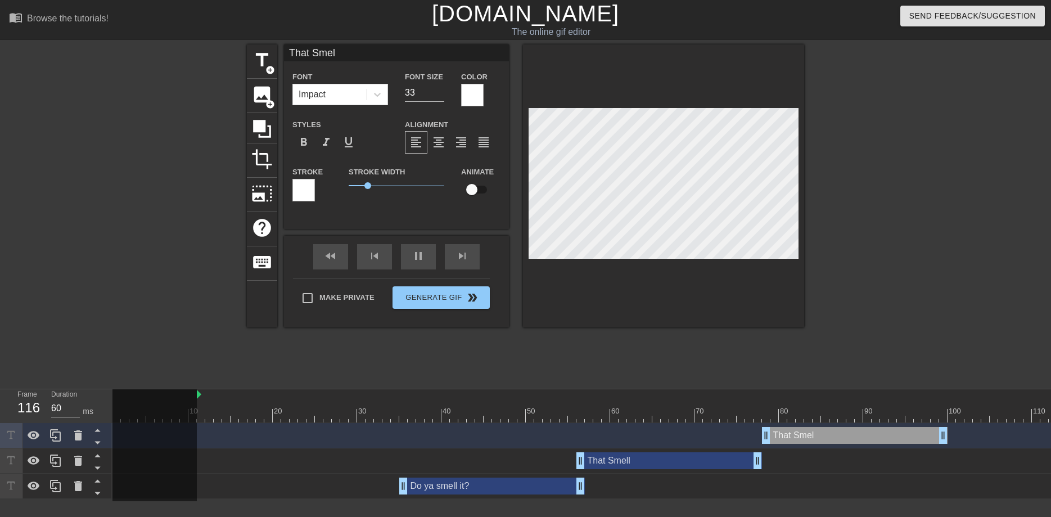
type input "70"
type input "That Sme"
type input "70"
type input "That Sm"
type input "60"
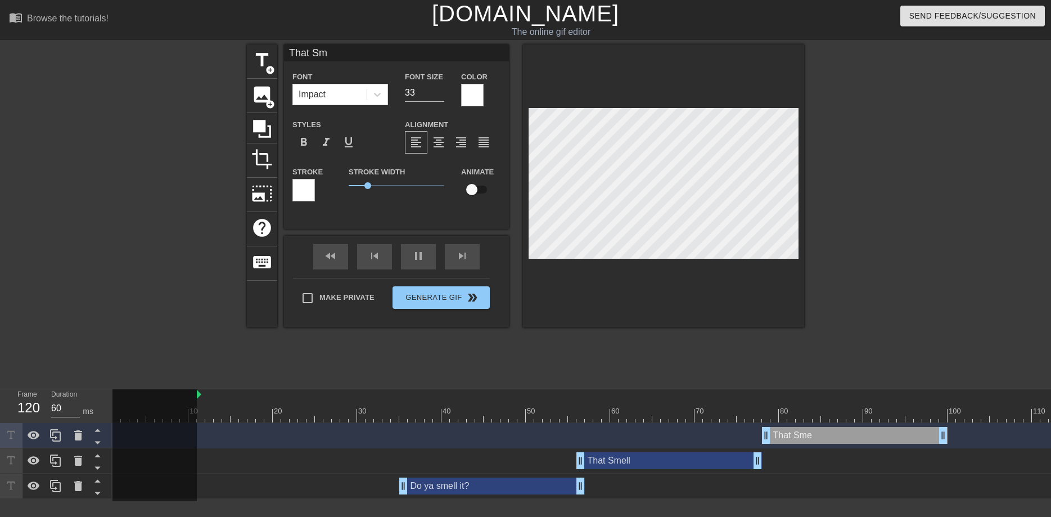
type input "That S"
type input "60"
type input "That"
type input "60"
type input "That k"
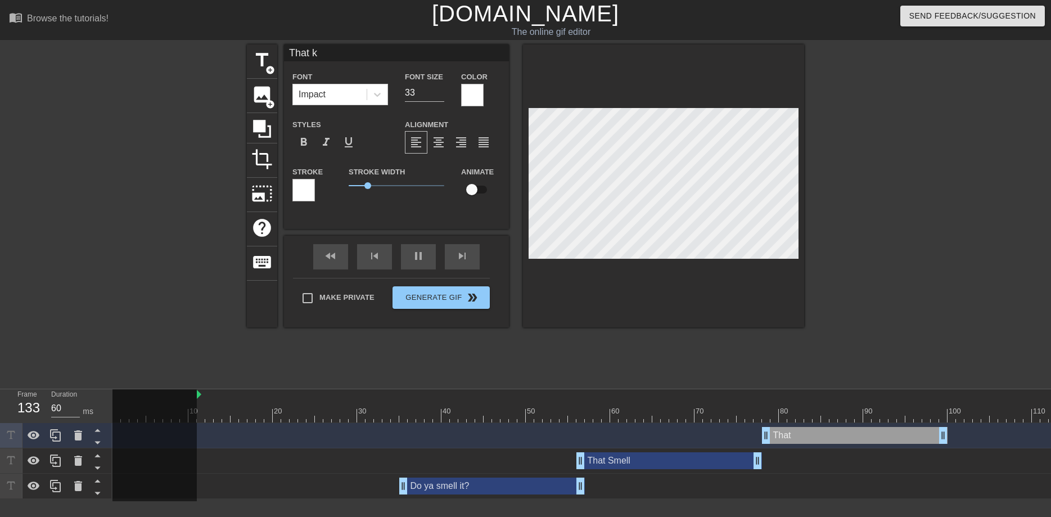
type input "70"
type input "That ki"
type input "70"
type input "That kin"
type input "70"
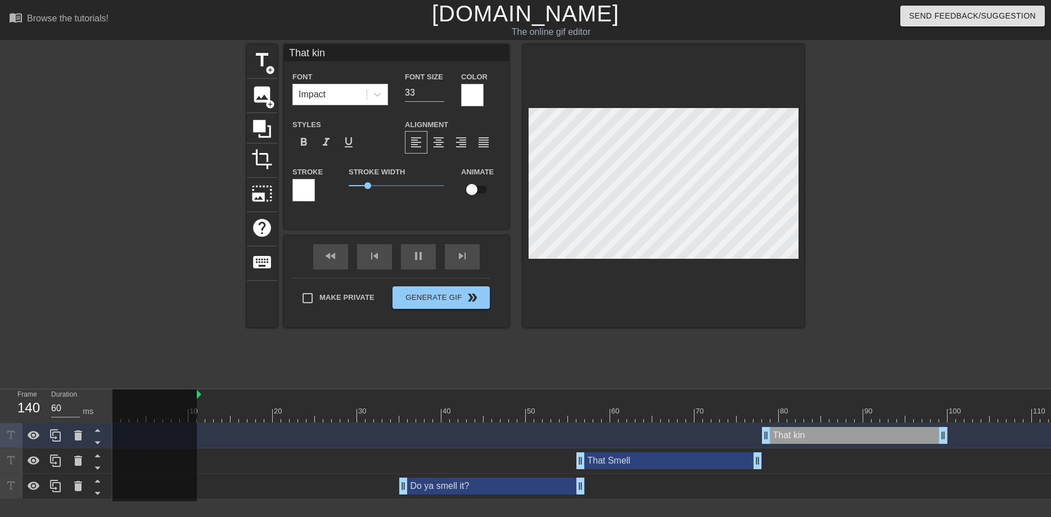
type input "That kind"
type input "60"
type input "That kind"
type input "70"
type input "That kind o"
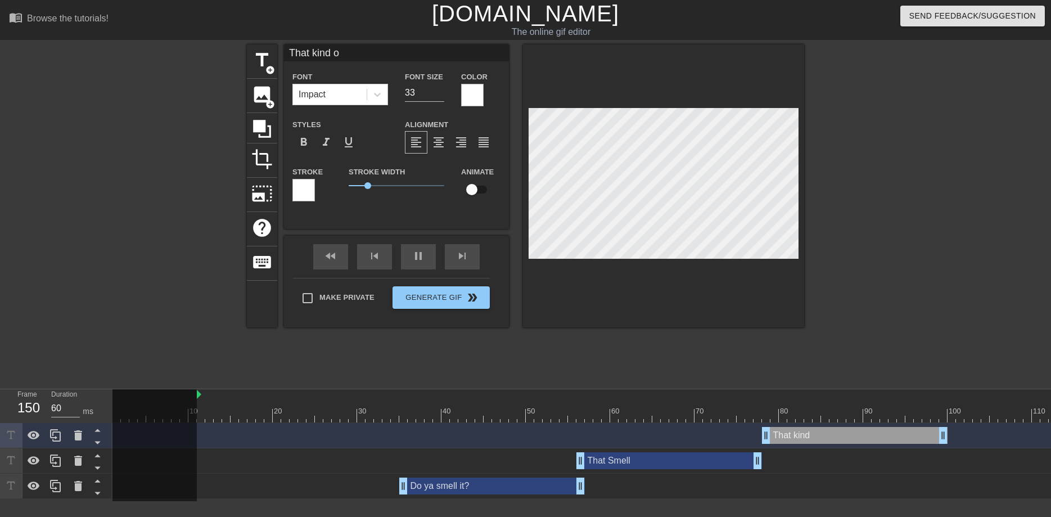
type input "70"
type input "That kind of"
type input "70"
type input "That kind of"
type input "70"
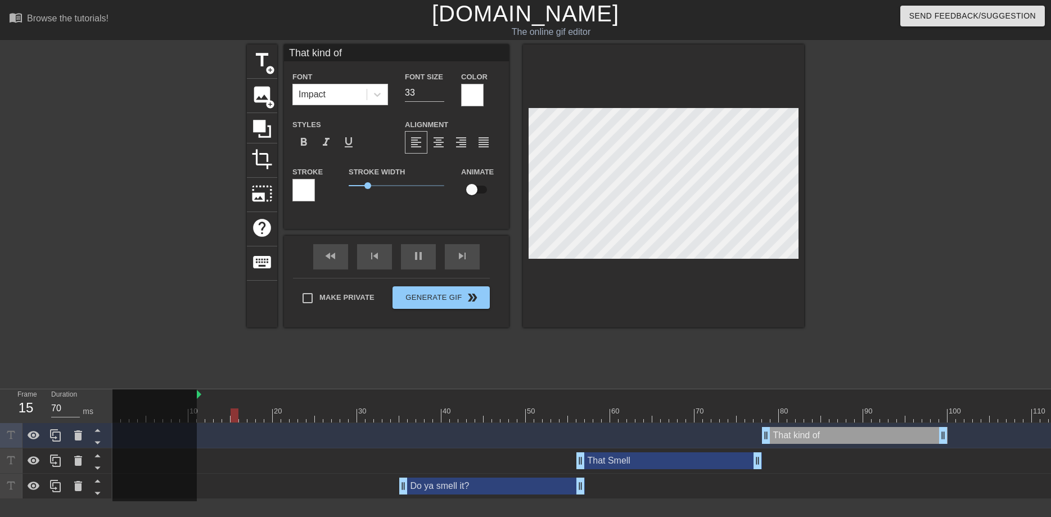
type input "That kind of s"
type input "60"
type input "That kind of sm"
type input "70"
type input "That kind of sme"
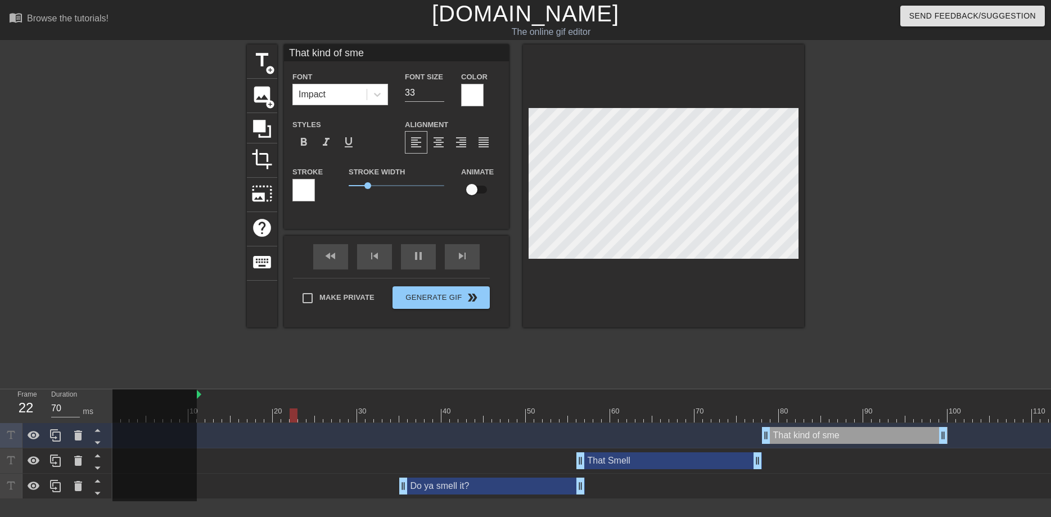
type input "60"
type input "That kind of smel"
type input "70"
type input "That kind of smell"
type input "70"
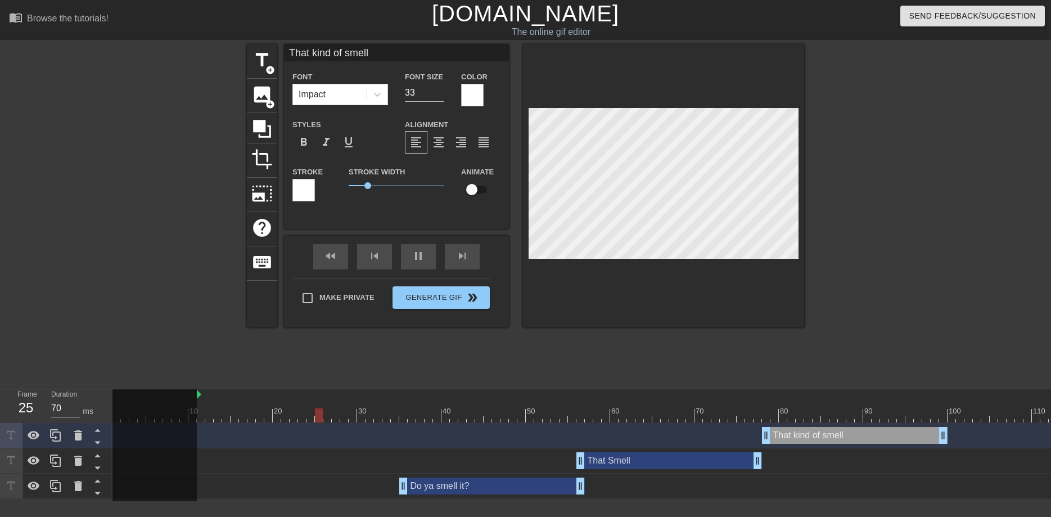
type input "That kind of smelly"
type input "60"
type input "That kind of smelly"
type input "70"
type input "That kind of smelly s"
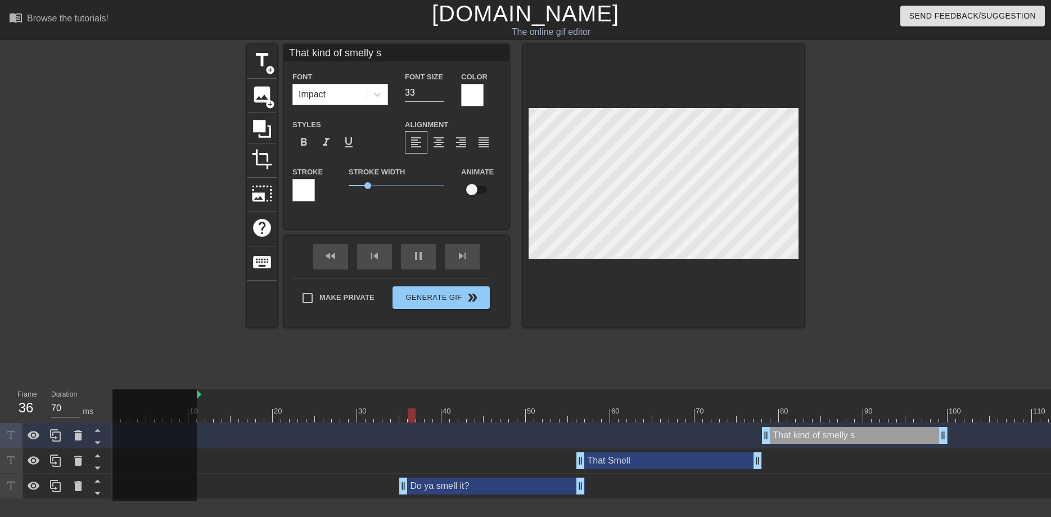
type input "60"
type input "That kind of smelly sm"
type input "70"
type input "That kind of smelly sme"
type input "70"
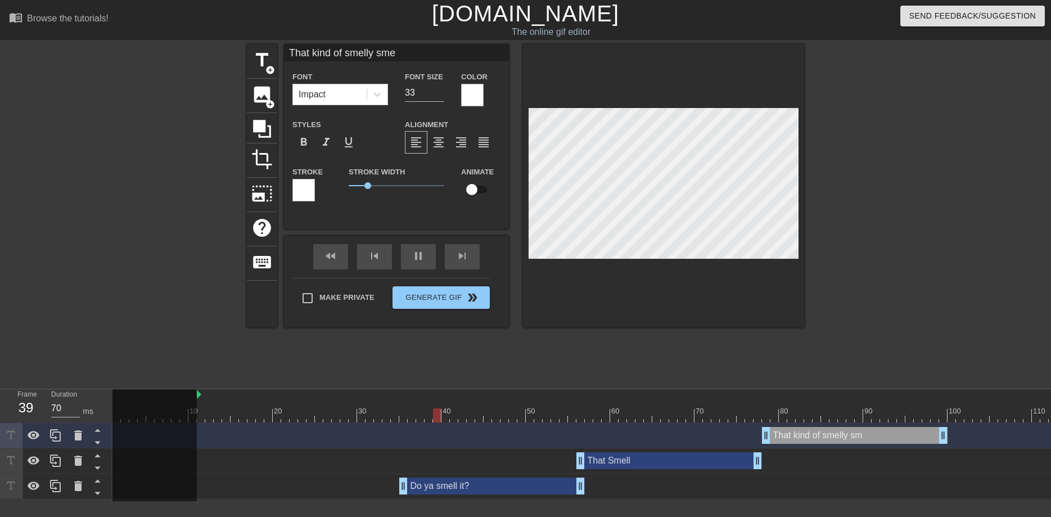
type input "That kind of smelly smel"
type input "60"
type input "That kind of smelly smell"
type input "70"
type input "That kind of smelly smell"
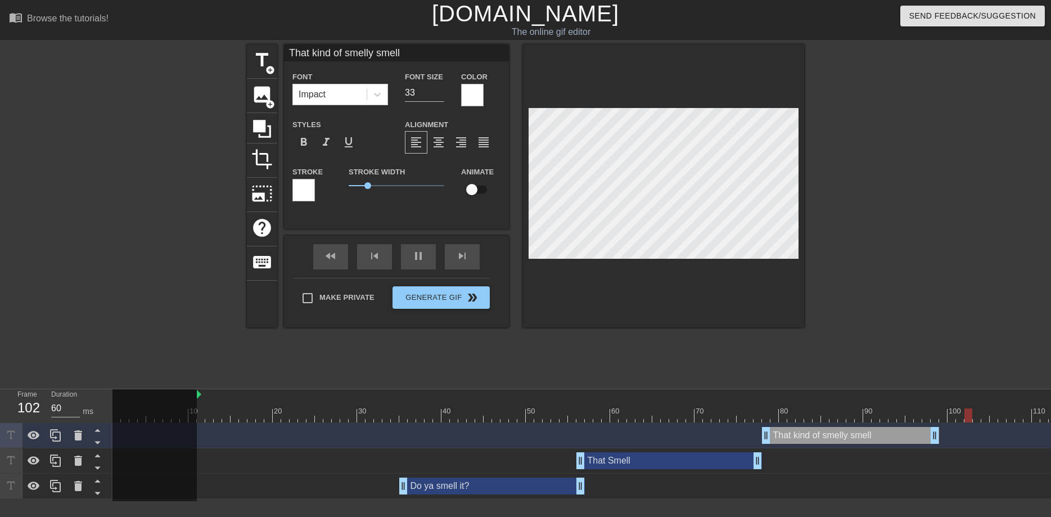
click at [940, 432] on div "That kind of smelly smell drag_handle drag_handle" at bounding box center [750, 435] width 1274 height 17
click at [59, 432] on icon at bounding box center [56, 436] width 14 height 14
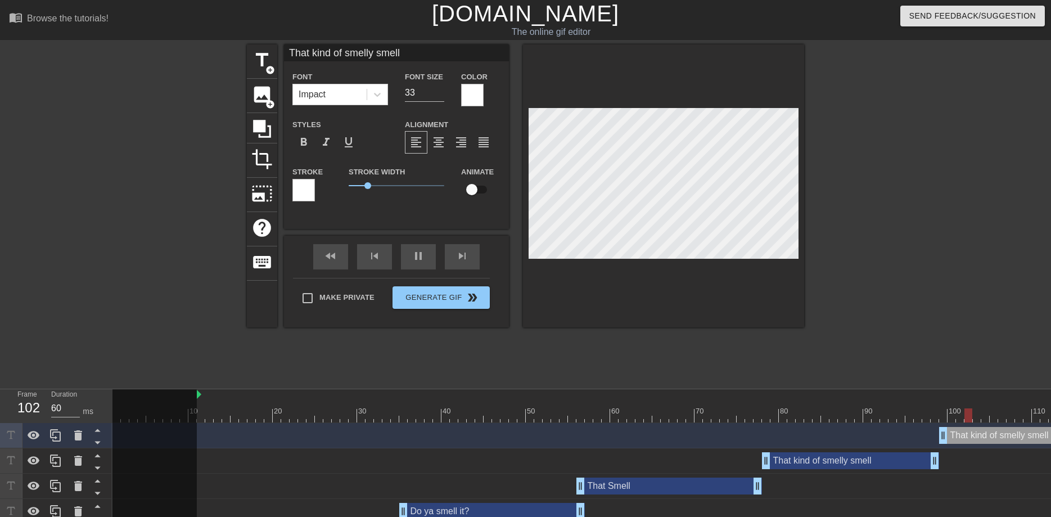
drag, startPoint x: 875, startPoint y: 437, endPoint x: 1050, endPoint y: 446, distance: 175.2
click at [1050, 446] on html "menu_book Browse the tutorials! [DOMAIN_NAME] The online gif editor Send Feedba…" at bounding box center [525, 262] width 1051 height 524
click at [955, 437] on div "That kind of smelly smell drag_handle drag_handle" at bounding box center [1028, 435] width 177 height 17
drag, startPoint x: 406, startPoint y: 50, endPoint x: 271, endPoint y: 50, distance: 135.6
click at [284, 50] on input "That kind of smelly smell" at bounding box center [396, 52] width 225 height 17
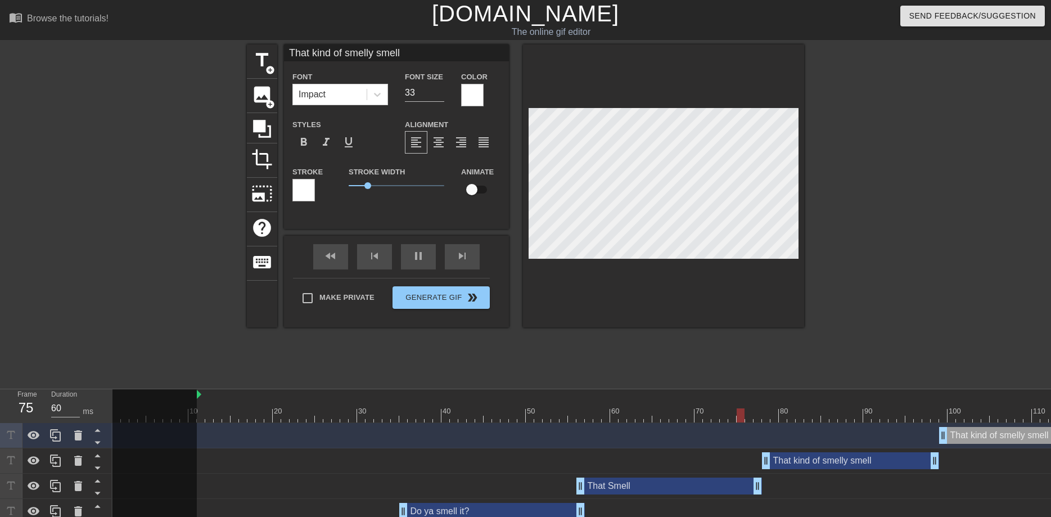
click at [405, 53] on input "That kind of smelly smell" at bounding box center [396, 52] width 225 height 17
drag, startPoint x: 344, startPoint y: 53, endPoint x: 278, endPoint y: 53, distance: 66.4
click at [284, 53] on input "That kind of smelly smell" at bounding box center [396, 52] width 225 height 17
type input "60"
type input "Asmelly smell"
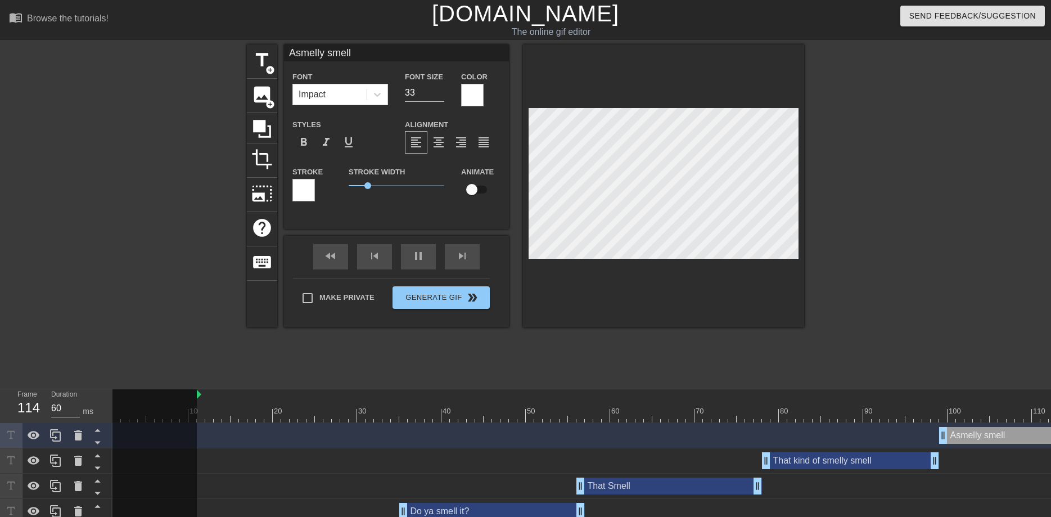
type input "70"
type input "A smelly smell"
type input "60"
type input "A ssmelly smell"
type input "70"
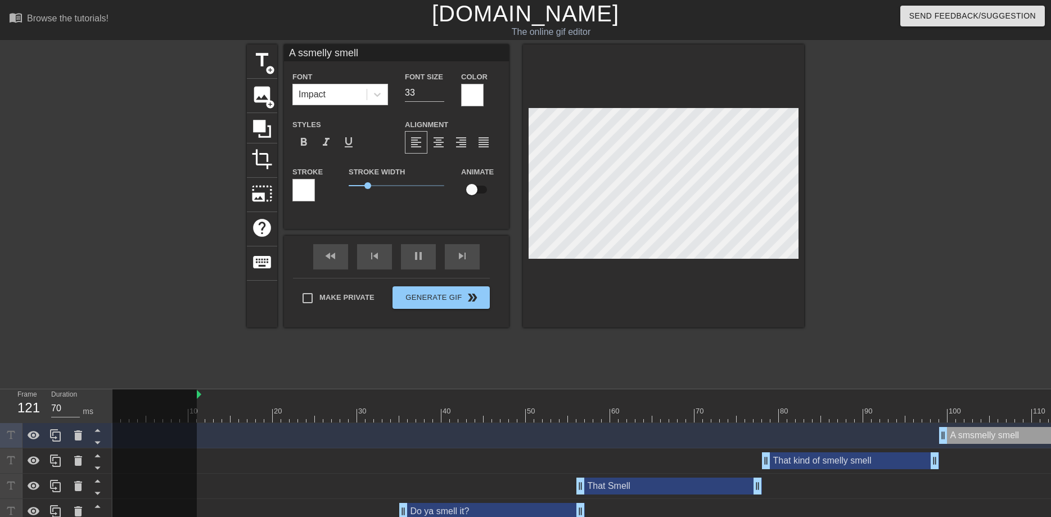
type input "A smsmelly smell"
type input "70"
type input "A smesmelly smell"
type input "70"
type input "A smsmelly smell"
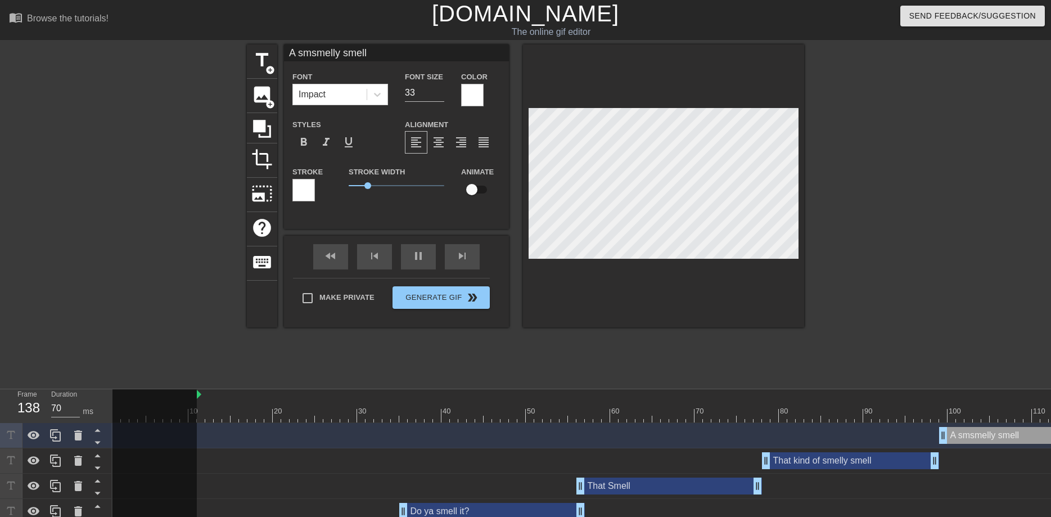
type input "60"
type input "A ssmelly smell"
type input "70"
type input "A smelly smell"
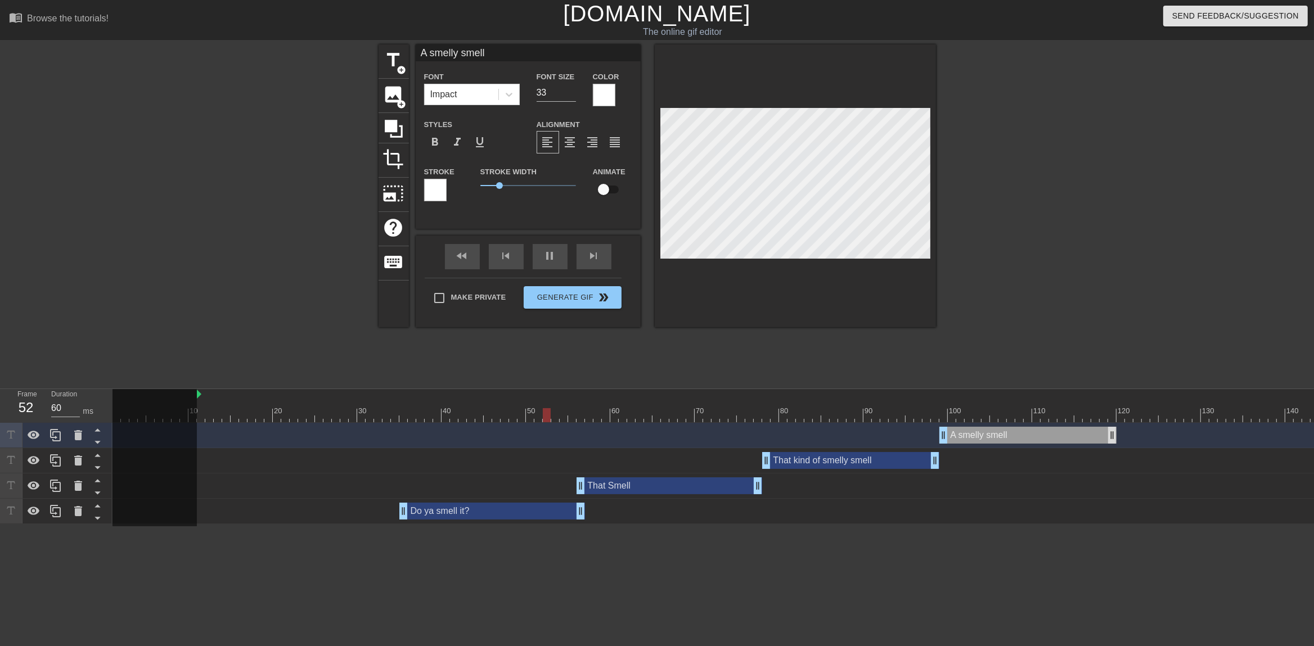
type input "70"
type input "A smelly smell"
drag, startPoint x: 1113, startPoint y: 435, endPoint x: 1041, endPoint y: 435, distance: 72.6
click at [1041, 435] on div "A smelly smell drag_handle drag_handle" at bounding box center [750, 435] width 1274 height 17
click at [61, 435] on icon at bounding box center [55, 435] width 11 height 12
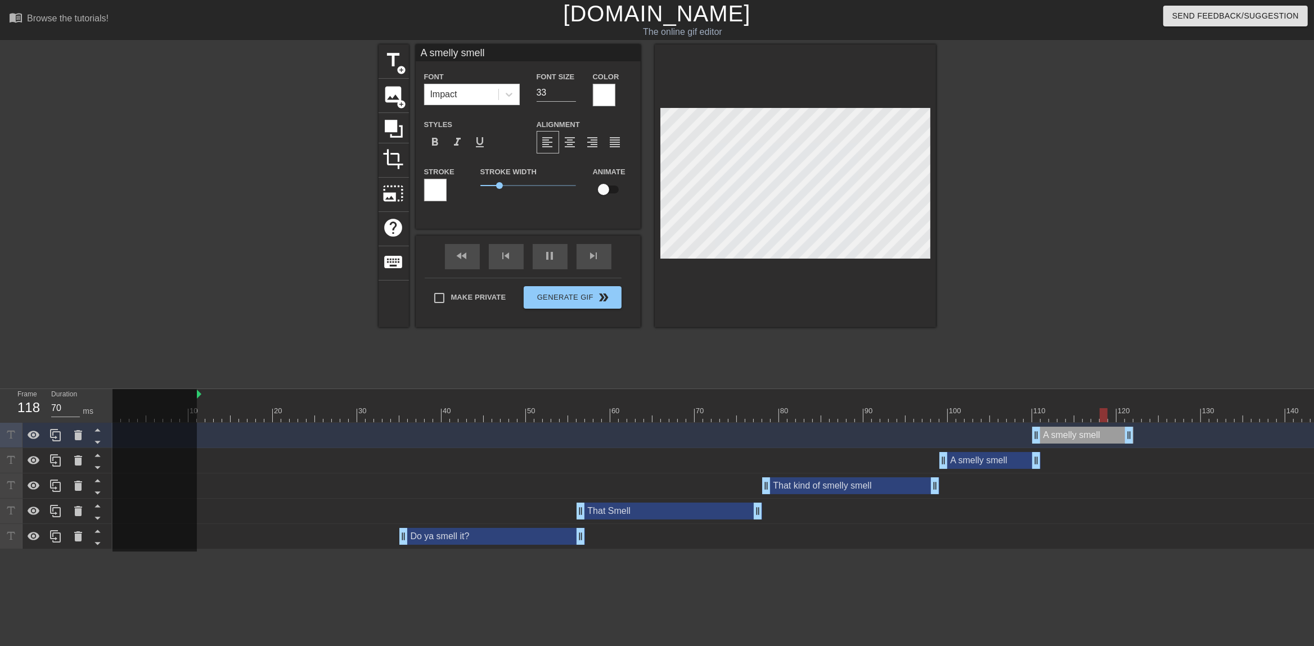
drag, startPoint x: 982, startPoint y: 439, endPoint x: 1072, endPoint y: 439, distance: 90.6
click at [1051, 439] on div "A smelly smell drag_handle drag_handle" at bounding box center [1082, 435] width 101 height 17
click at [1051, 436] on div "A smelly smell drag_handle drag_handle" at bounding box center [1082, 435] width 101 height 17
drag, startPoint x: 488, startPoint y: 55, endPoint x: 402, endPoint y: 52, distance: 86.7
click at [416, 52] on input "A smelly smell" at bounding box center [528, 52] width 225 height 17
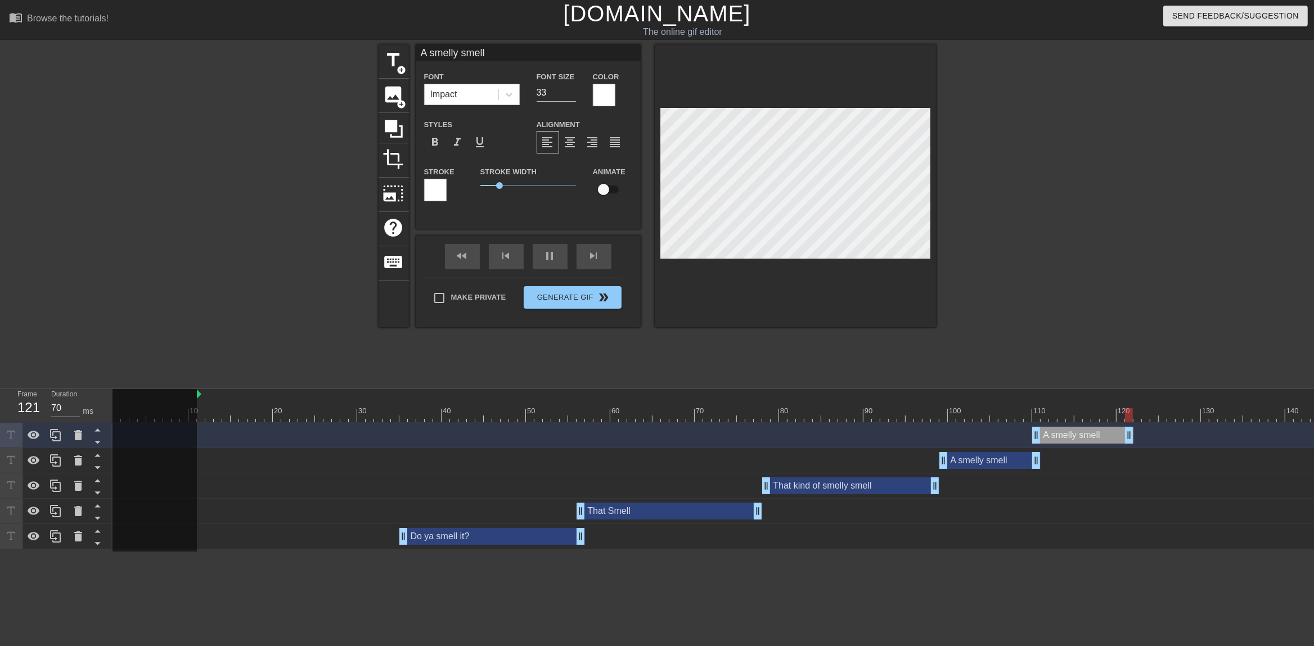
type input "60"
type input "T"
type input "70"
type input "Th"
type input "70"
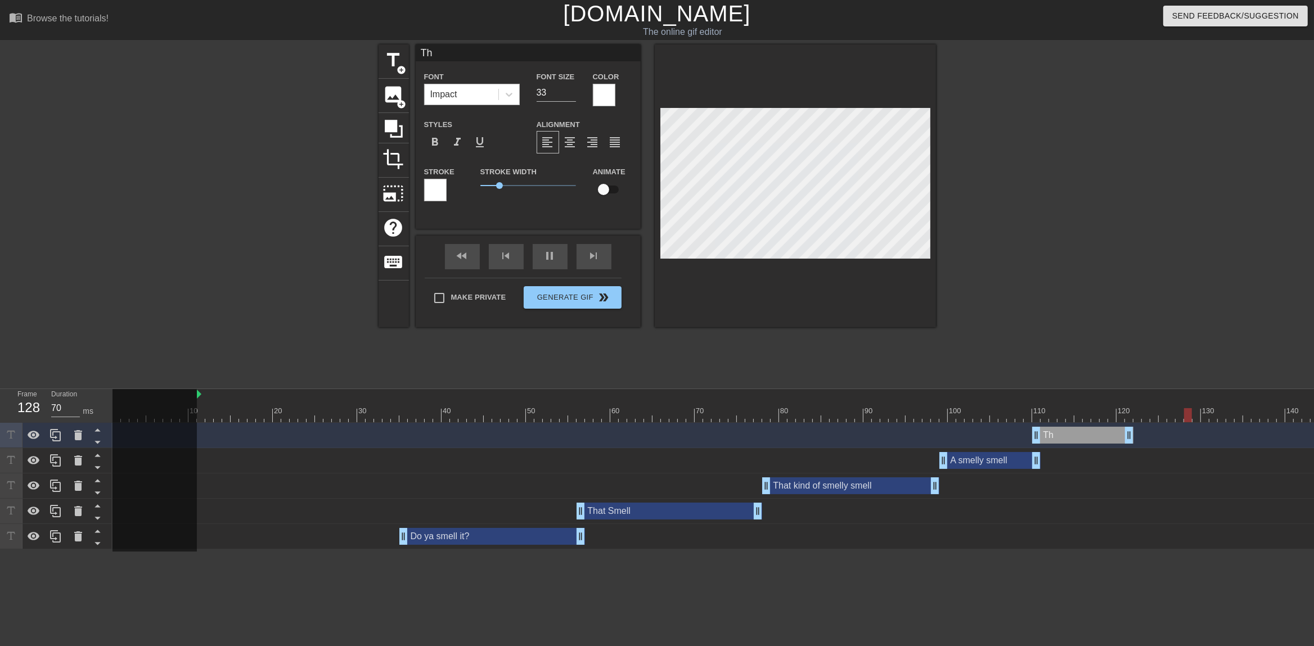
type input "Tha"
type input "60"
type input "That"
type input "60"
type input "That"
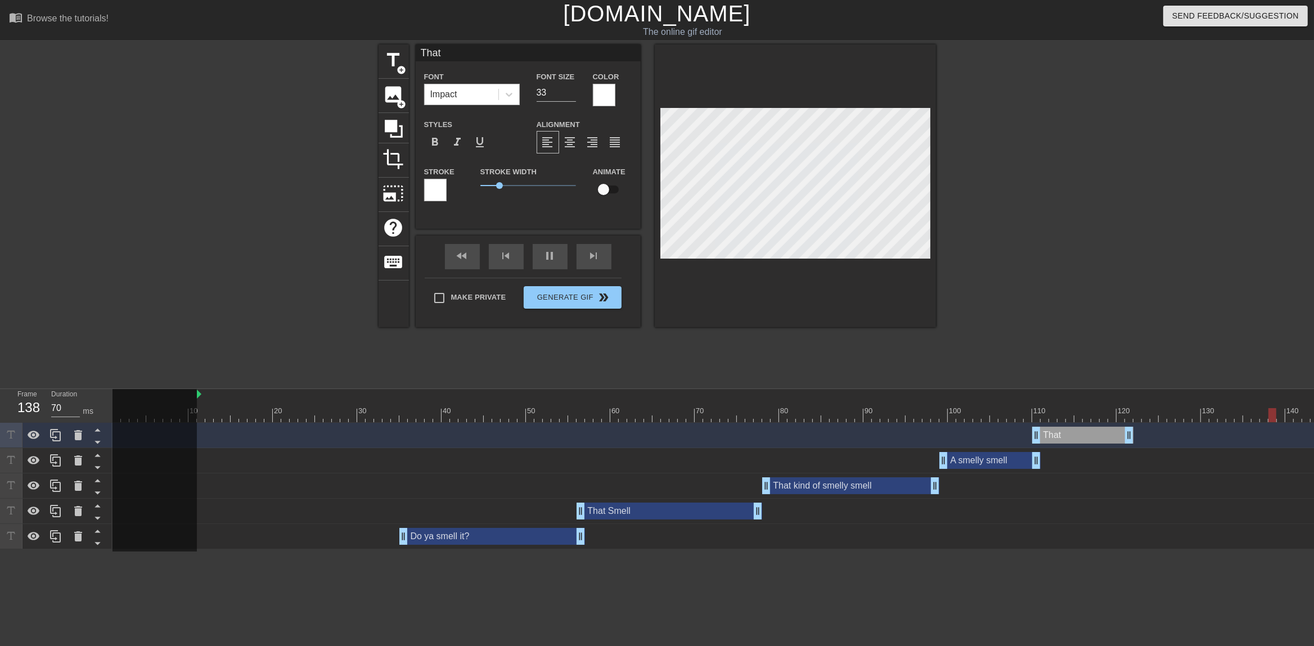
type input "60"
type input "That s"
type input "60"
type input "That sm"
type input "70"
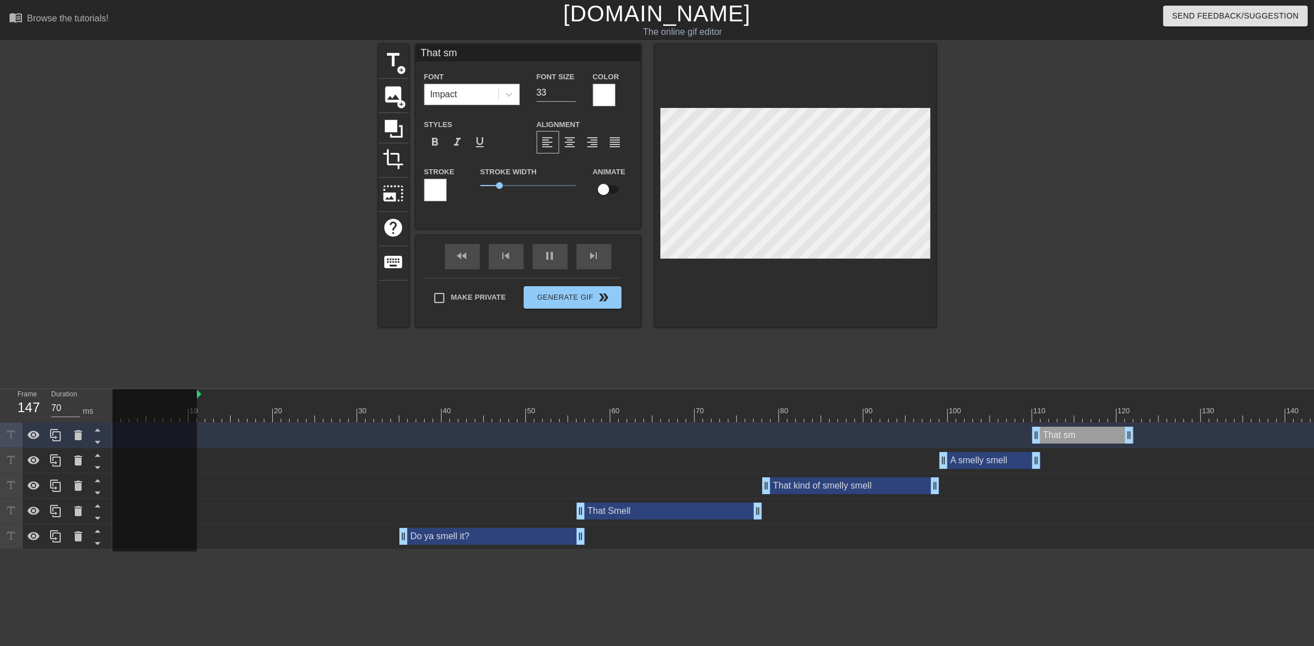
type input "That sme"
type input "70"
type input "That smel"
type input "70"
type input "That smell"
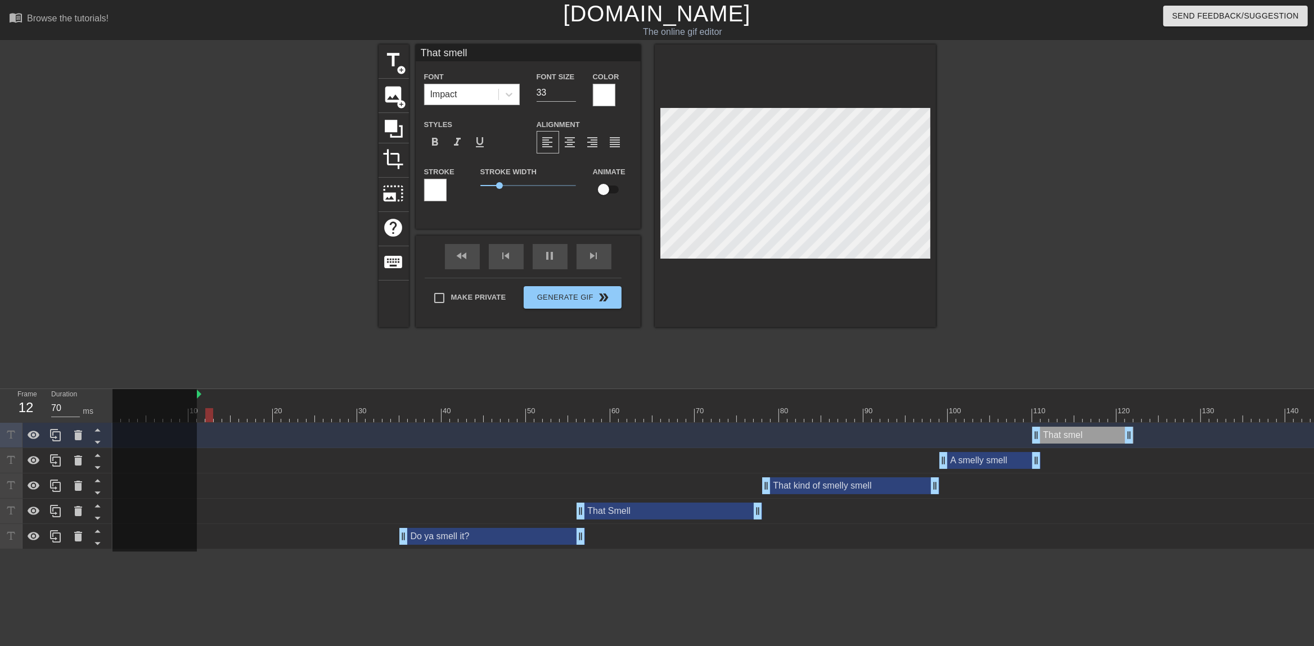
type input "60"
type input "That smelll"
type input "60"
type input "That smell"
type input "70"
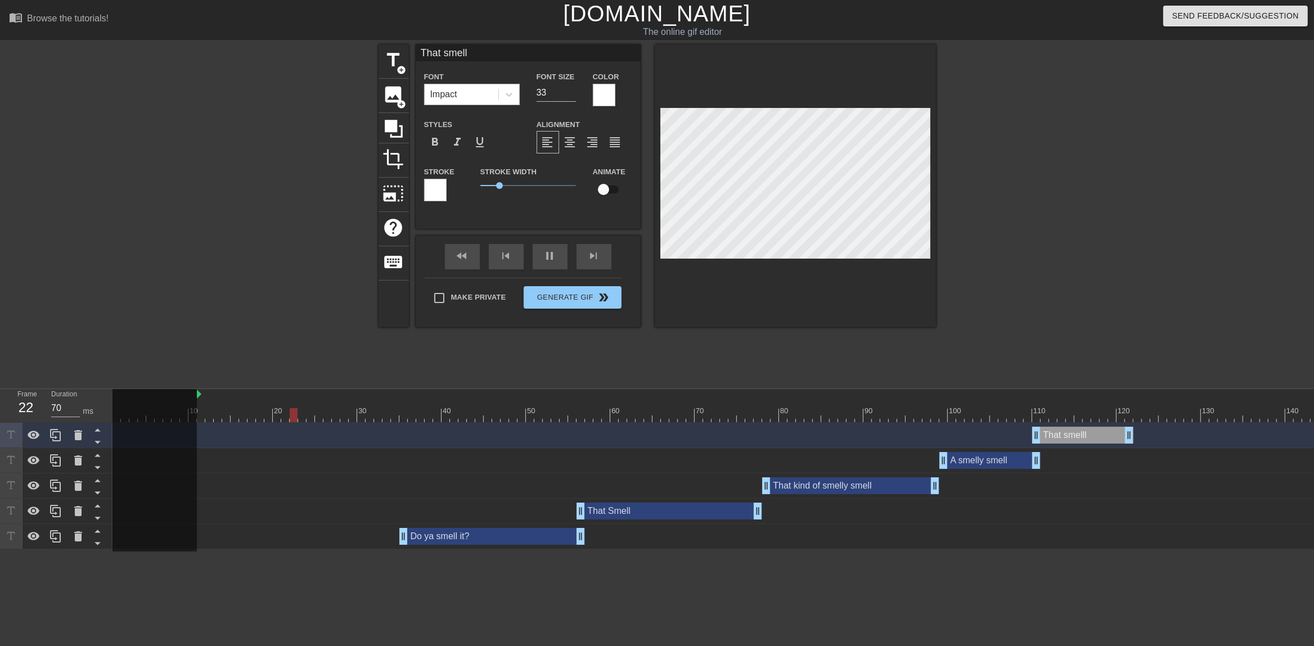
type input "That smells"
type input "70"
type input "That smells"
type input "70"
type input "That smells l"
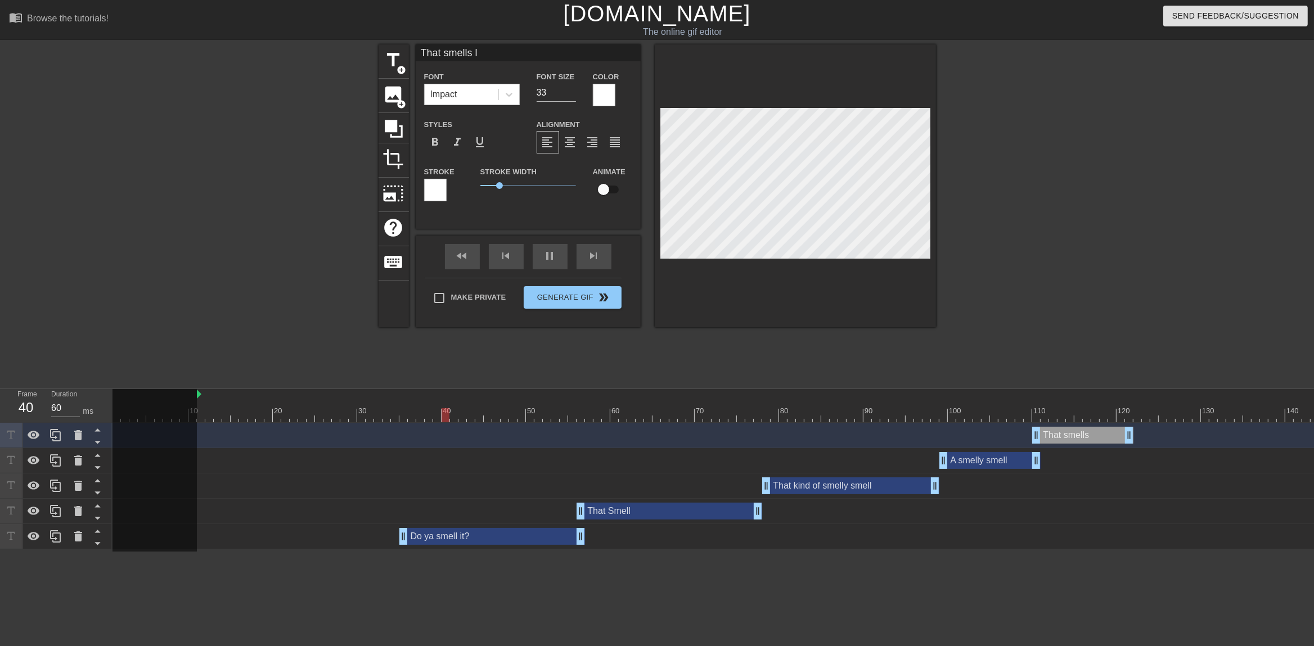
type input "70"
type input "That smells li"
type input "70"
type input "That smells lik"
type input "70"
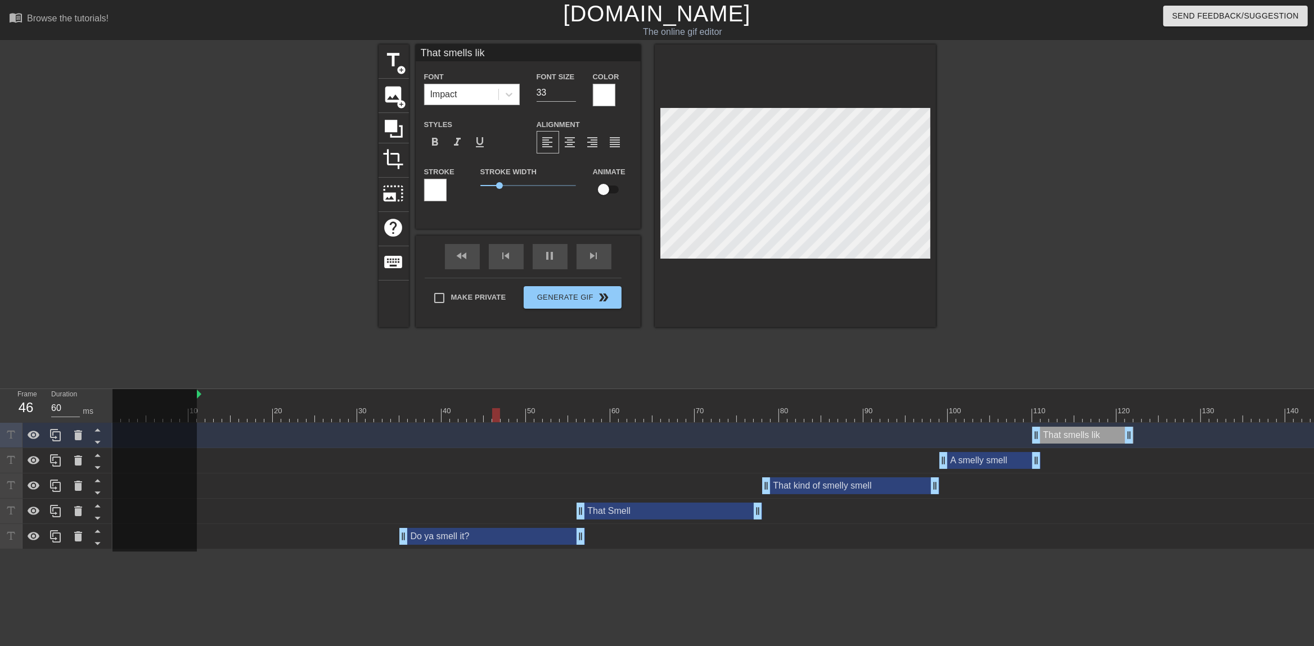
type input "That smells like"
type input "70"
type input "That smells like>"
type input "60"
type input "That smells like"
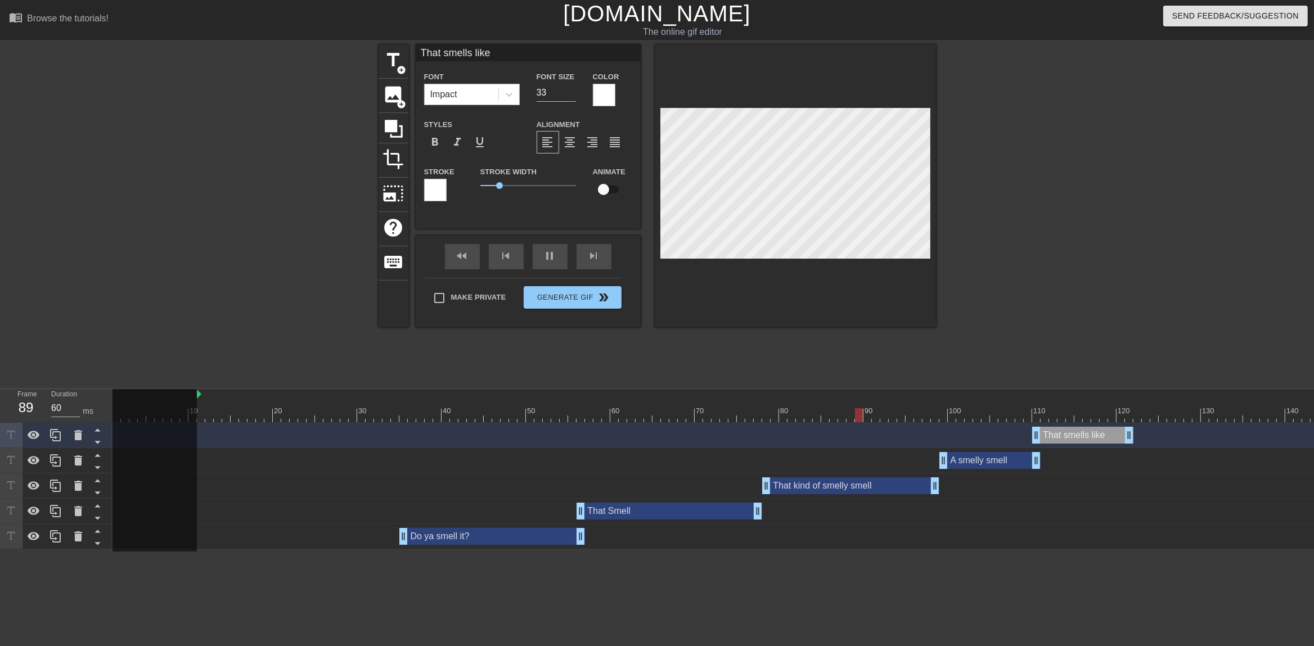
type input "70"
type input "That smells lik"
type input "70"
type input "That smells li"
type input "60"
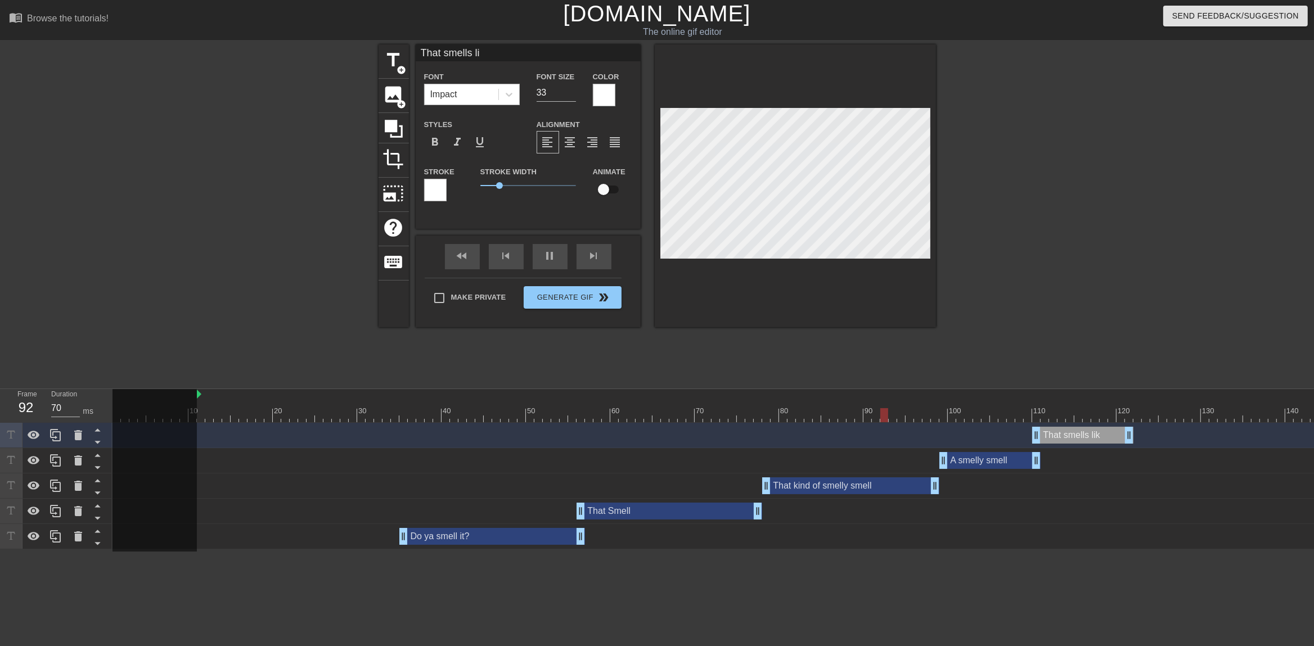
type input "That smells l"
type input "70"
type input "That smells"
type input "60"
type input "That smells"
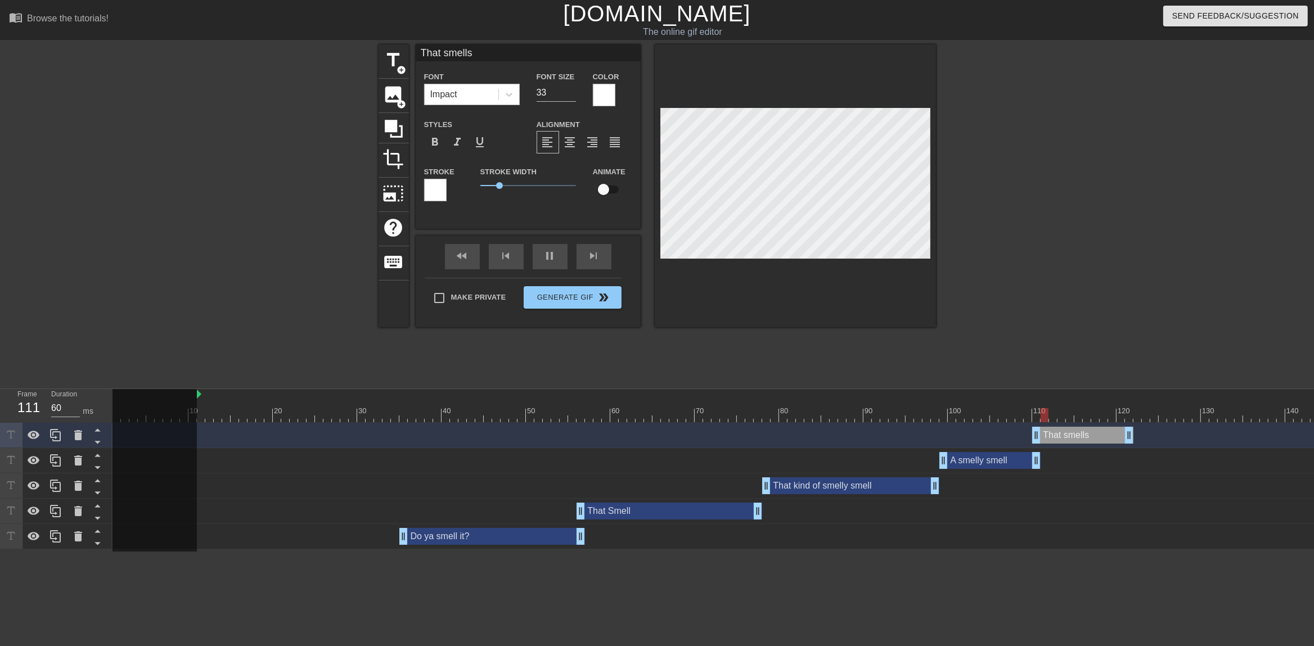
type input "70"
type input "That smells."
type input "60"
type input "That smells.."
type input "70"
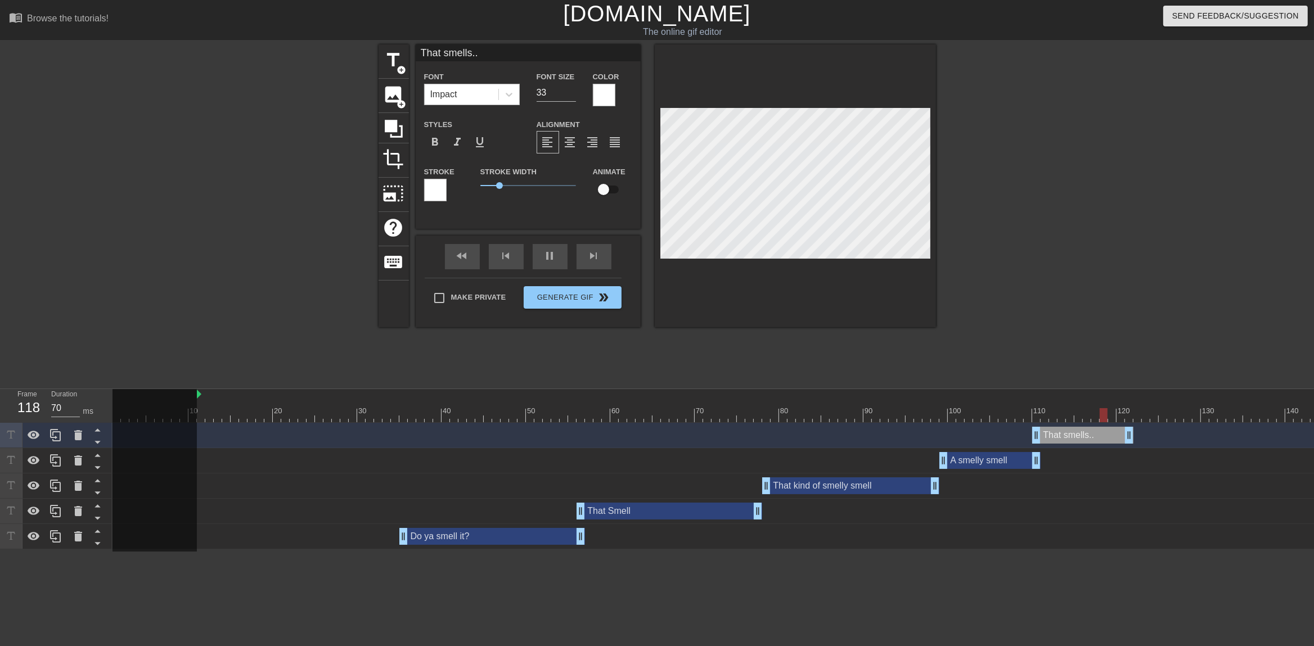
type input "That smells..."
type input "70"
type input "That smells...."
type input "70"
type input "That smells...."
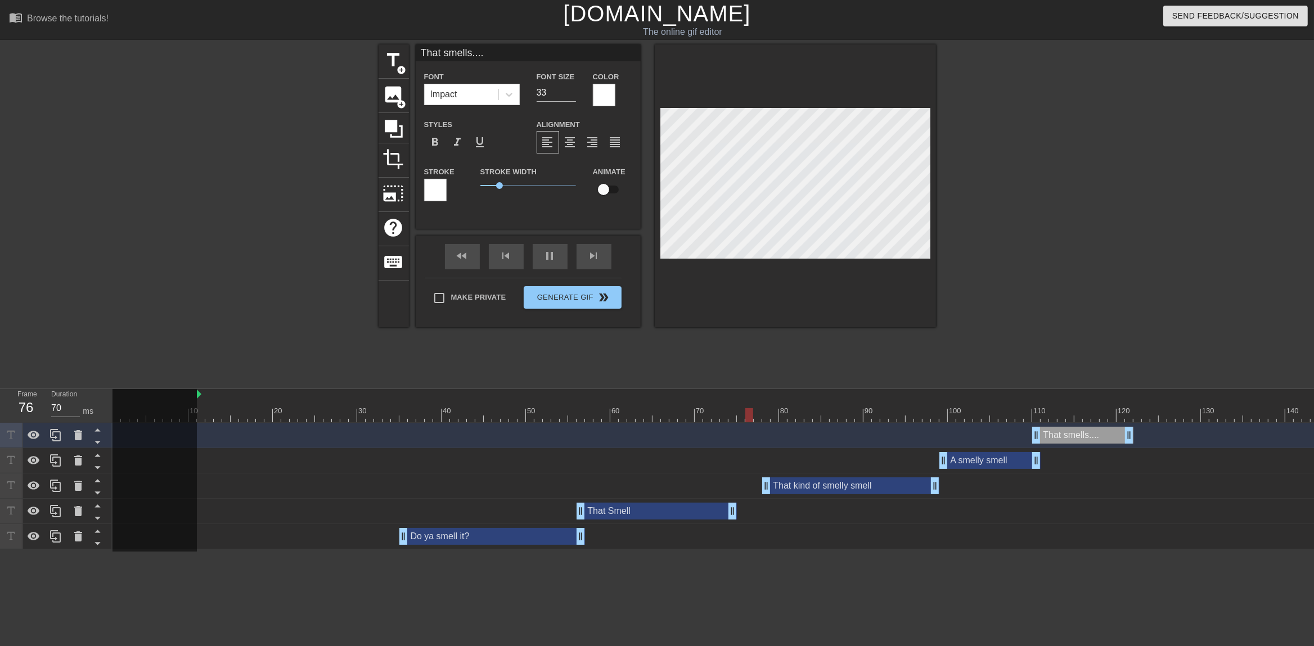
type input "60"
drag, startPoint x: 760, startPoint y: 512, endPoint x: 734, endPoint y: 516, distance: 26.3
click at [734, 516] on div "That Smell drag_handle drag_handle" at bounding box center [657, 511] width 160 height 17
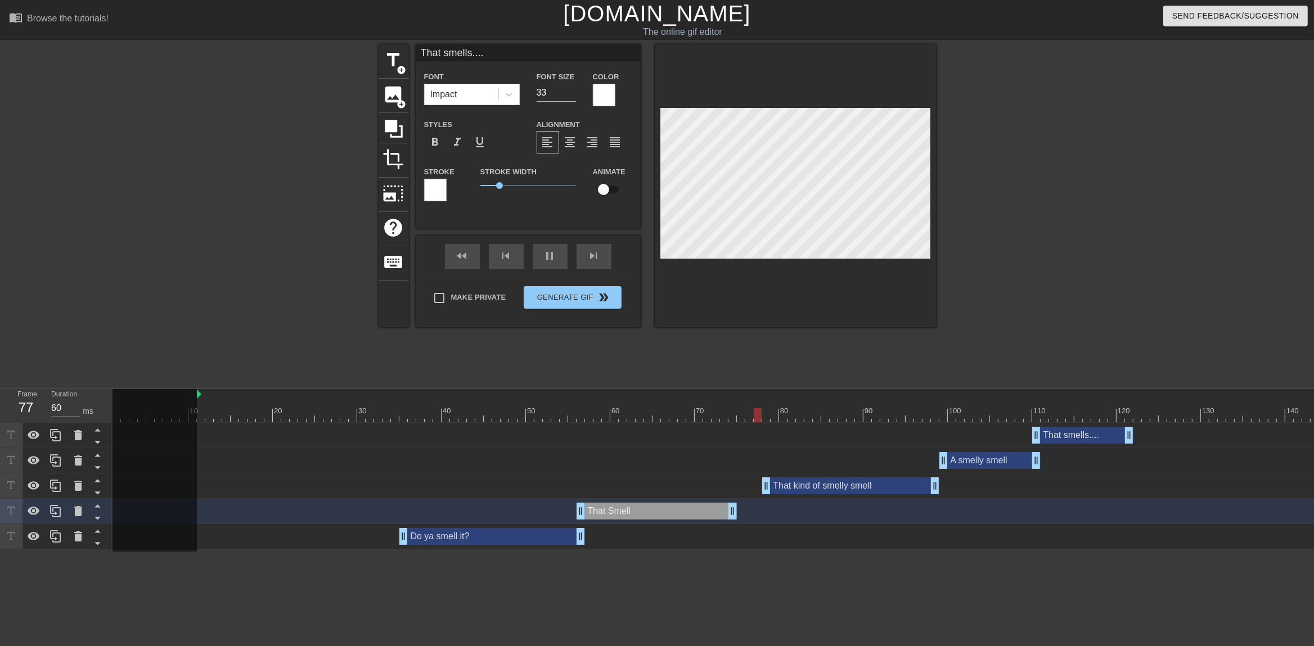
type input "That Smell"
type input "70"
drag, startPoint x: 798, startPoint y: 486, endPoint x: 763, endPoint y: 490, distance: 35.2
click at [763, 490] on div "That kind of smelly smell drag_handle drag_handle" at bounding box center [817, 486] width 177 height 17
type input "That kind of smelly smell"
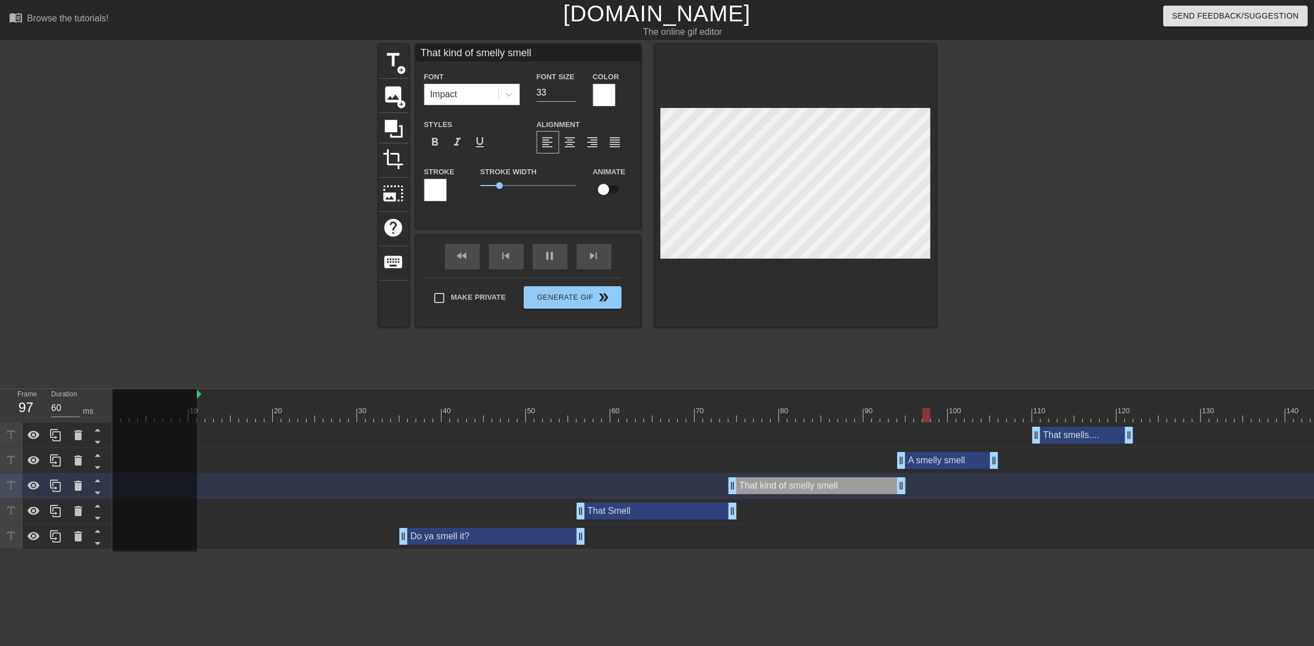
type input "70"
drag, startPoint x: 963, startPoint y: 462, endPoint x: 917, endPoint y: 464, distance: 45.6
click at [917, 464] on div "A smelly smell drag_handle drag_handle" at bounding box center [947, 460] width 101 height 17
type input "A smelly smell"
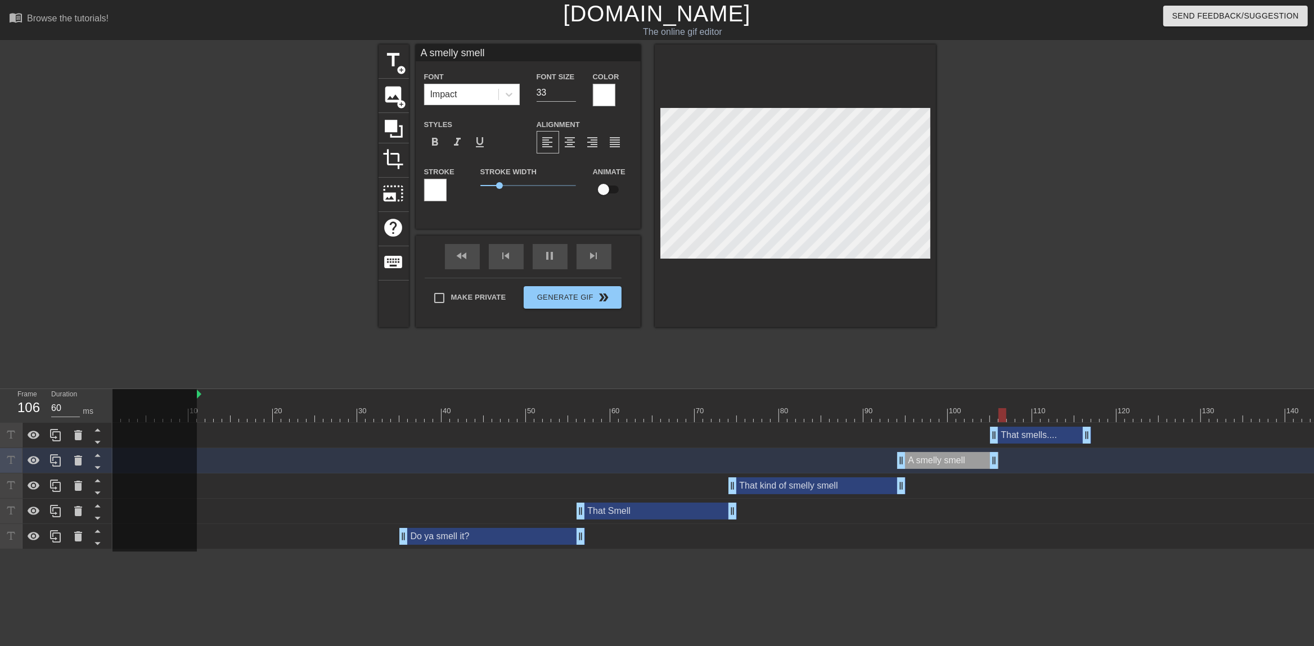
type input "70"
drag, startPoint x: 1061, startPoint y: 435, endPoint x: 1017, endPoint y: 438, distance: 44.0
click at [1017, 438] on div "That smells.... drag_handle drag_handle" at bounding box center [1040, 435] width 101 height 17
type input "That smells...."
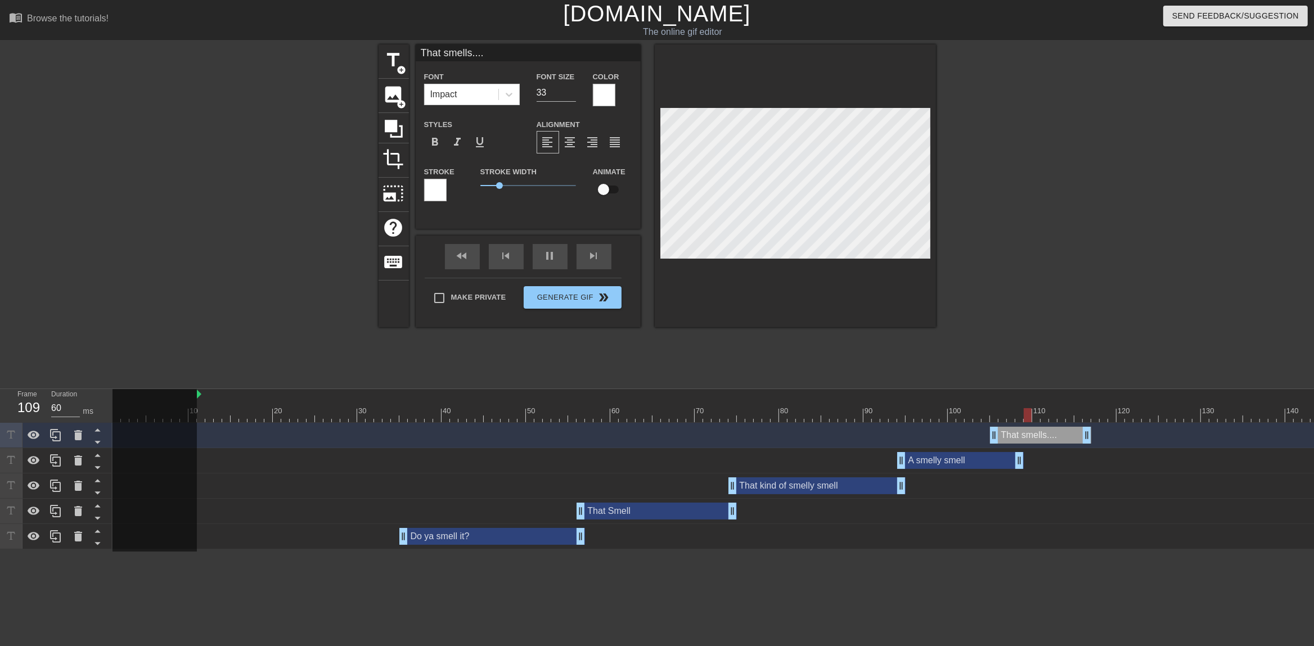
drag, startPoint x: 995, startPoint y: 462, endPoint x: 1021, endPoint y: 462, distance: 25.9
click at [1021, 462] on div "A smelly smell drag_handle drag_handle" at bounding box center [960, 460] width 127 height 17
type input "70"
type input "A smelly smell"
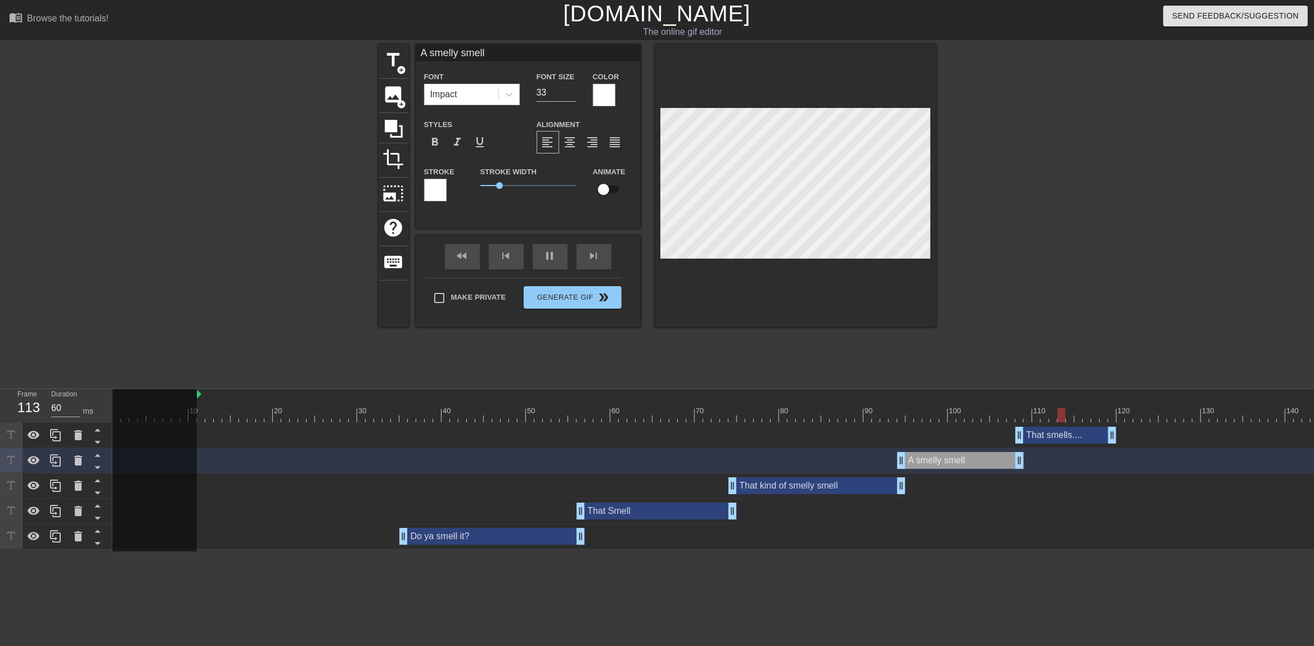
drag, startPoint x: 1060, startPoint y: 438, endPoint x: 1085, endPoint y: 437, distance: 24.2
click at [1051, 437] on div "That smells.... drag_handle drag_handle" at bounding box center [1065, 435] width 101 height 17
type input "70"
type input "That smells...."
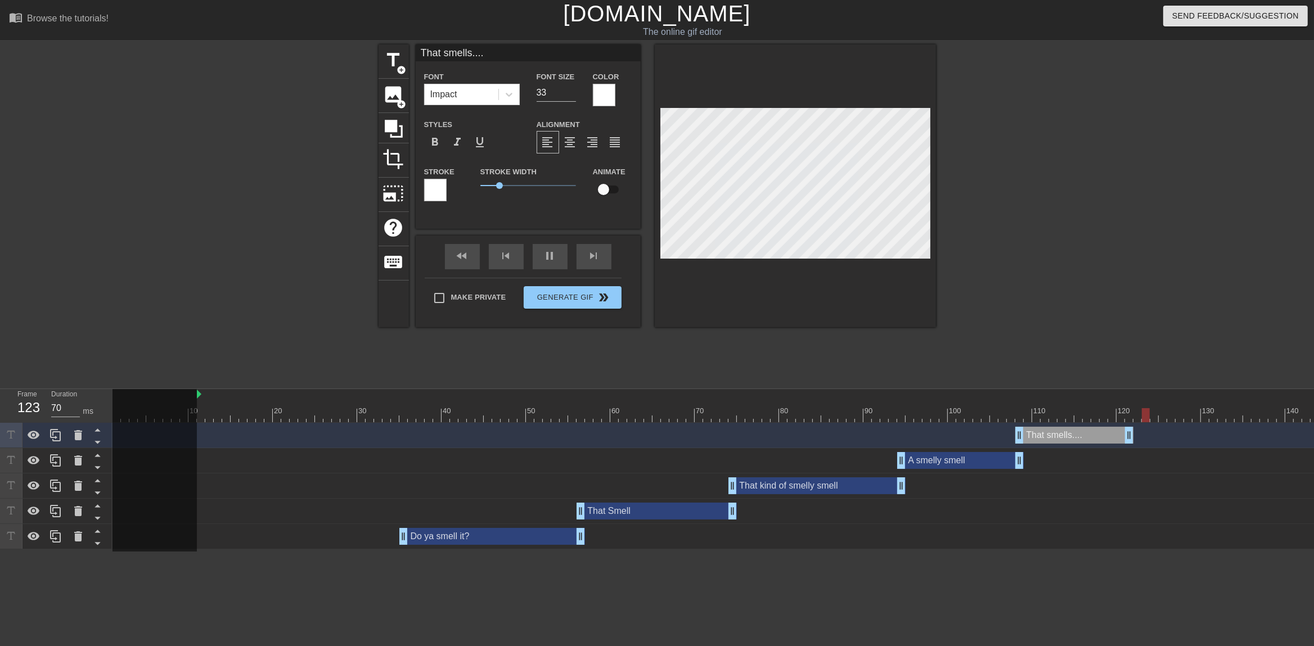
drag, startPoint x: 1116, startPoint y: 437, endPoint x: 1134, endPoint y: 437, distance: 18.0
click at [1051, 437] on div "That smells.... drag_handle drag_handle" at bounding box center [750, 435] width 1274 height 17
click at [53, 436] on icon at bounding box center [55, 435] width 11 height 12
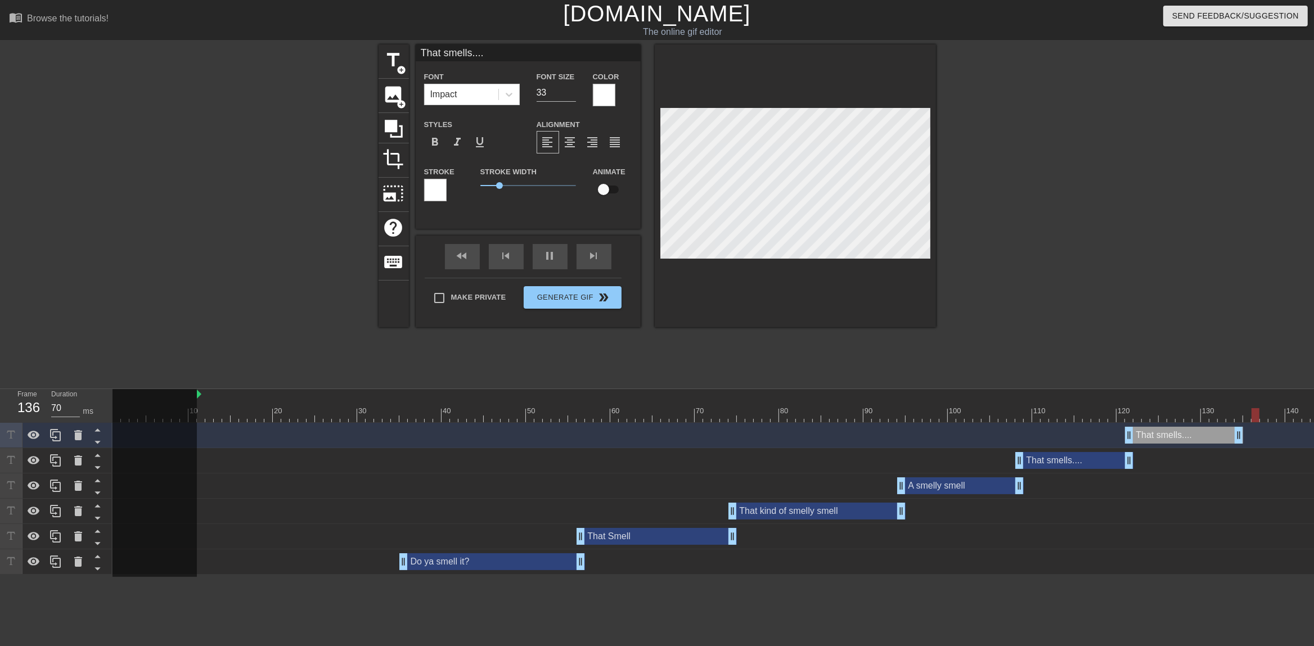
drag, startPoint x: 1075, startPoint y: 437, endPoint x: 1176, endPoint y: 437, distance: 101.8
click at [1051, 437] on div "That smells.... drag_handle drag_handle" at bounding box center [1184, 435] width 118 height 17
drag, startPoint x: 483, startPoint y: 51, endPoint x: 394, endPoint y: 51, distance: 88.3
click at [416, 51] on input "That smells...." at bounding box center [528, 52] width 225 height 17
type input "70"
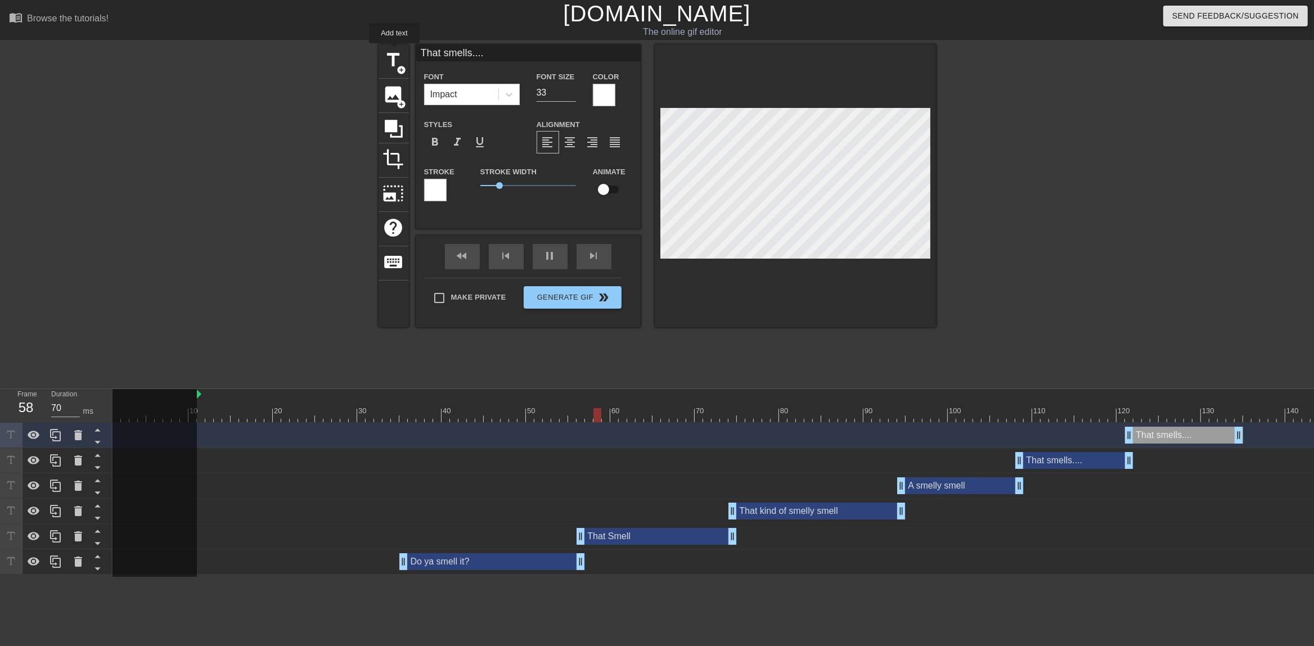
type input "L"
type input "70"
type input "LI"
type input "70"
type input "LIKE"
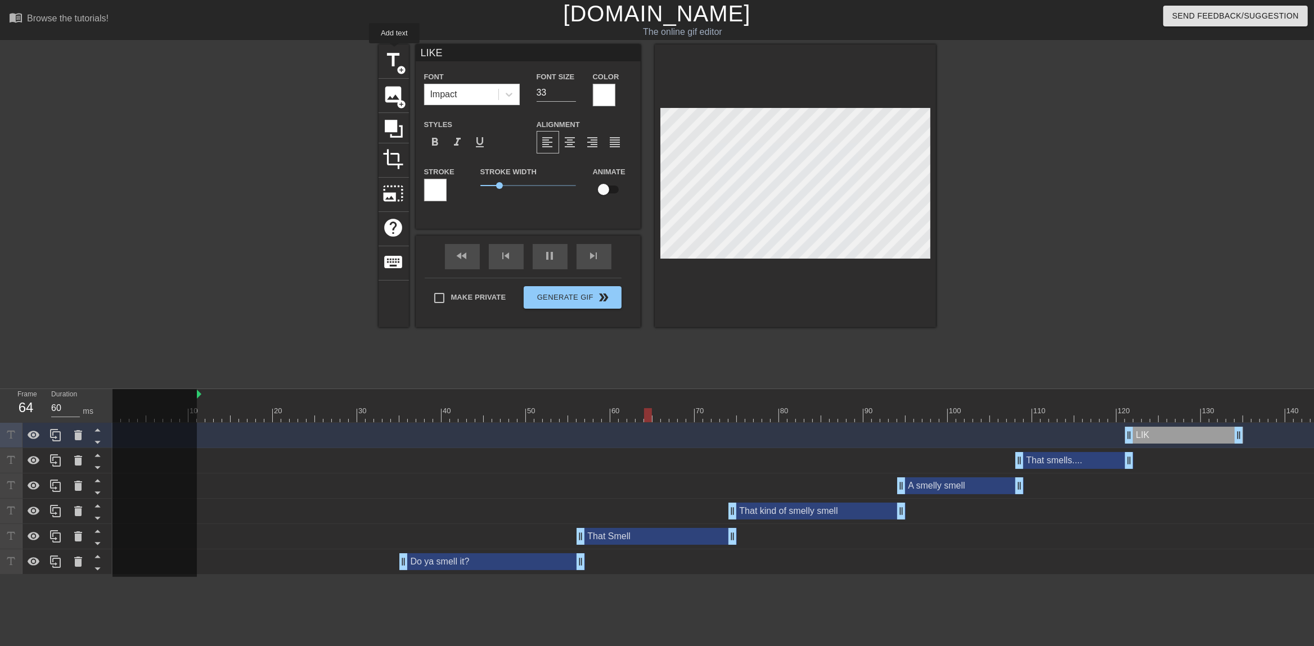
type input "70"
type input "LIKE"
type input "70"
type input "LIKE B"
type input "60"
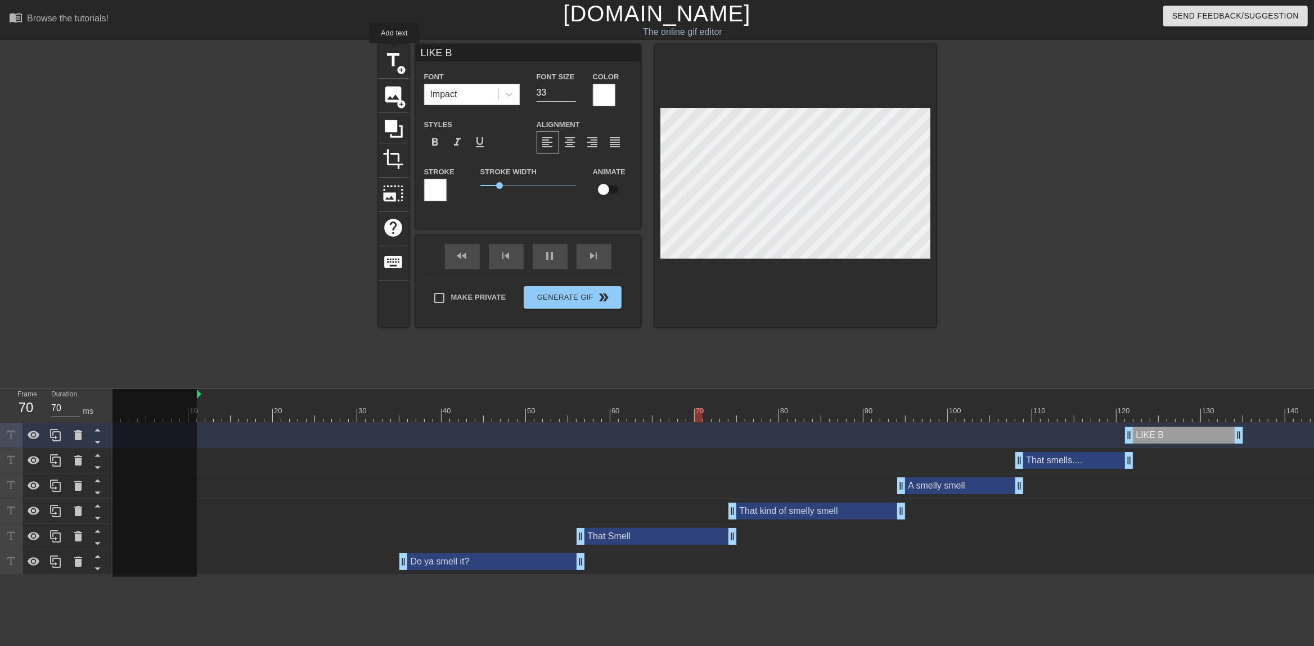
type input "LIKE BI"
type input "70"
type input "LIKE BIT"
type input "60"
type input "LIKE BITC"
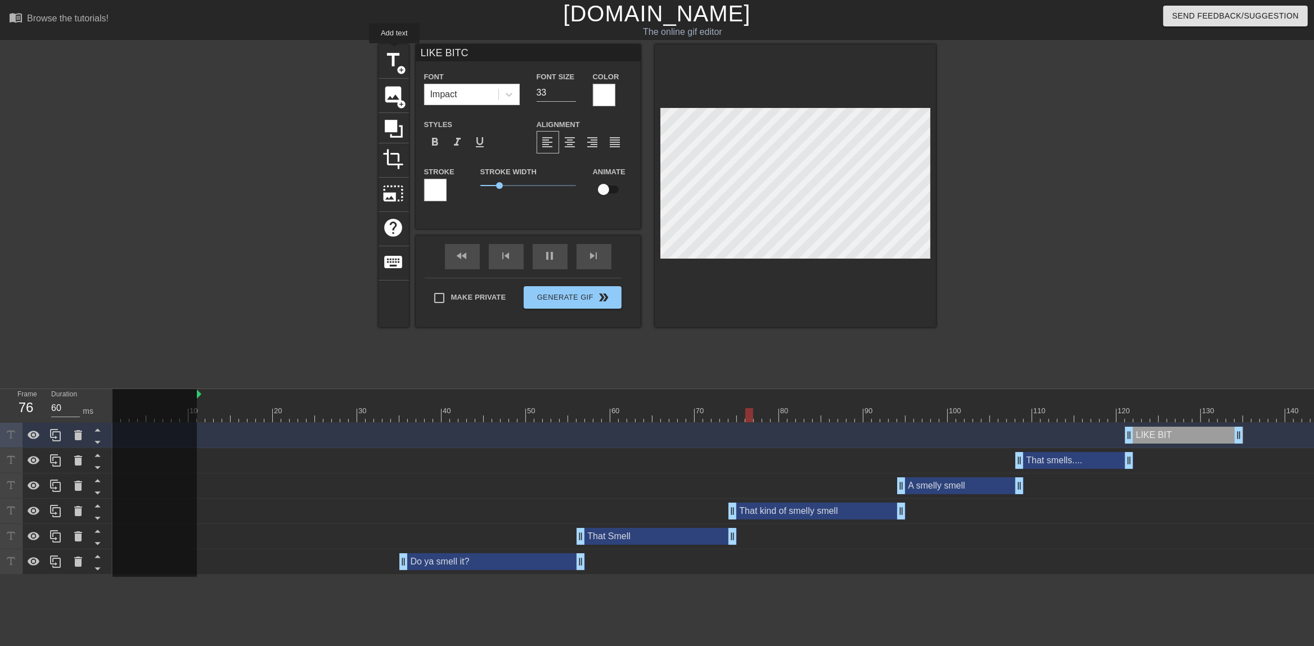
type input "70"
type input "LIKE BITCH"
type input "60"
type input "34"
click at [573, 90] on input "34" at bounding box center [556, 93] width 39 height 18
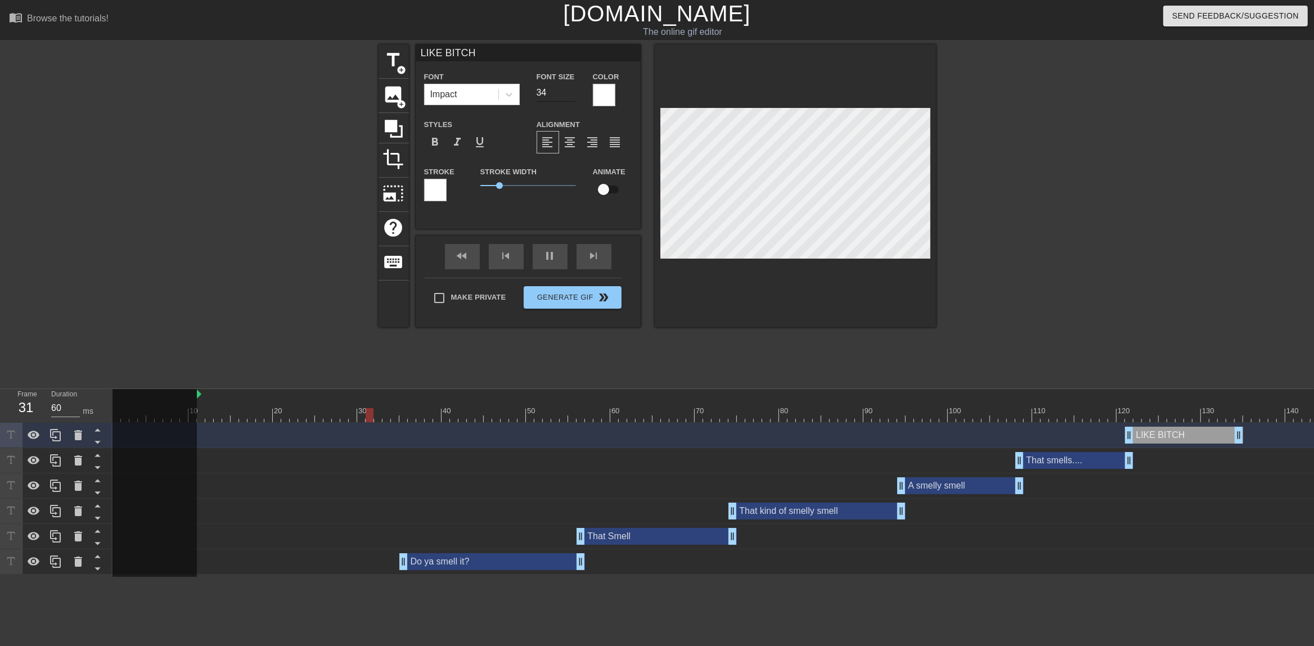
type input "50"
type input "35"
type input "70"
click at [573, 90] on input "35" at bounding box center [556, 93] width 39 height 18
type input "36"
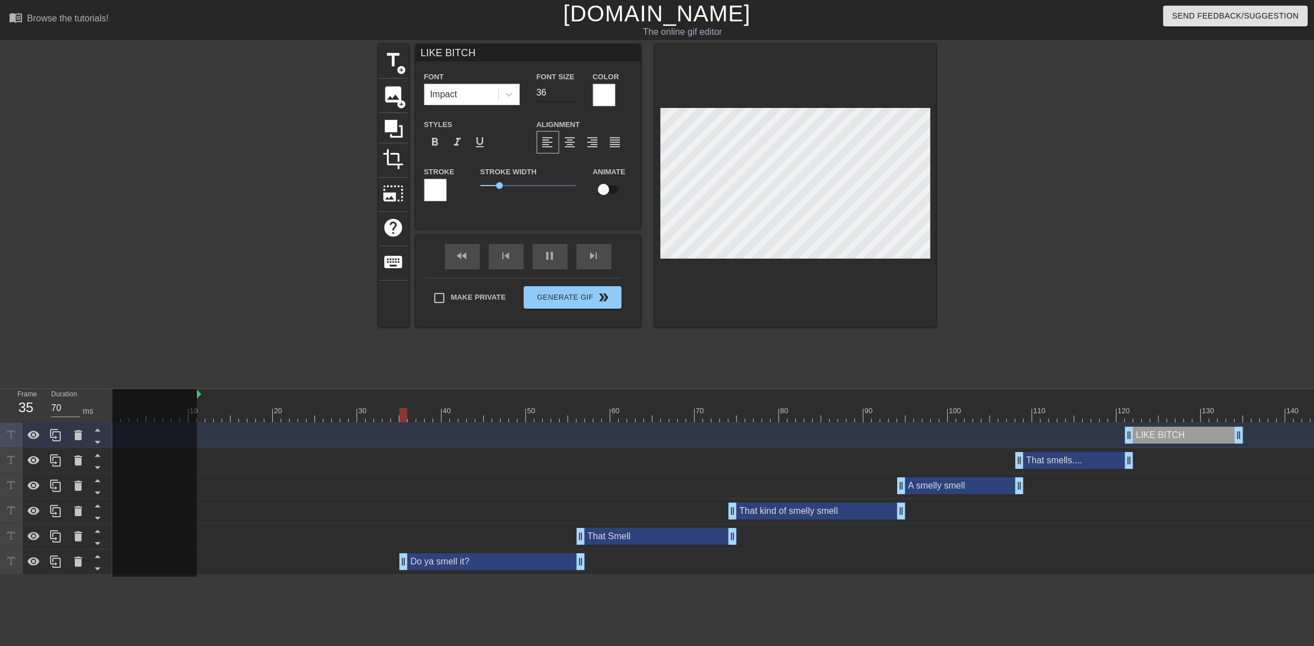
type input "60"
type input "36"
click at [573, 90] on input "36" at bounding box center [556, 93] width 39 height 18
type input "70"
type input "37"
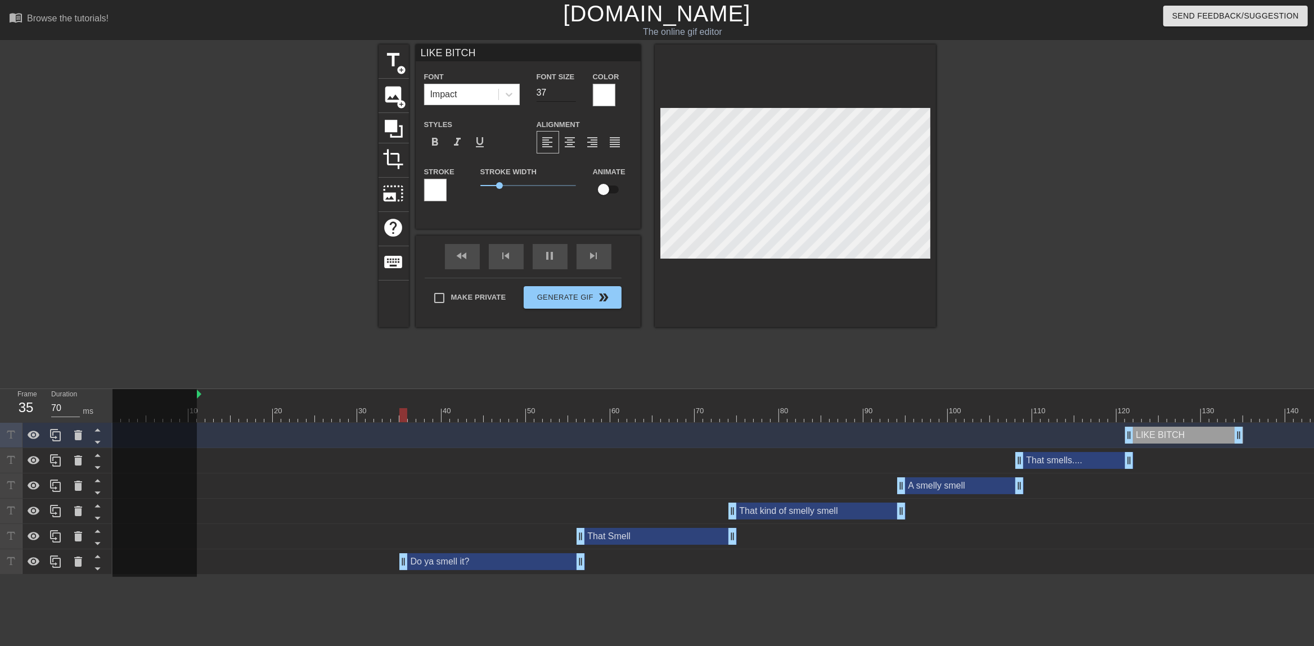
type input "60"
type input "37"
click at [573, 90] on input "37" at bounding box center [556, 93] width 39 height 18
type input "70"
type input "38"
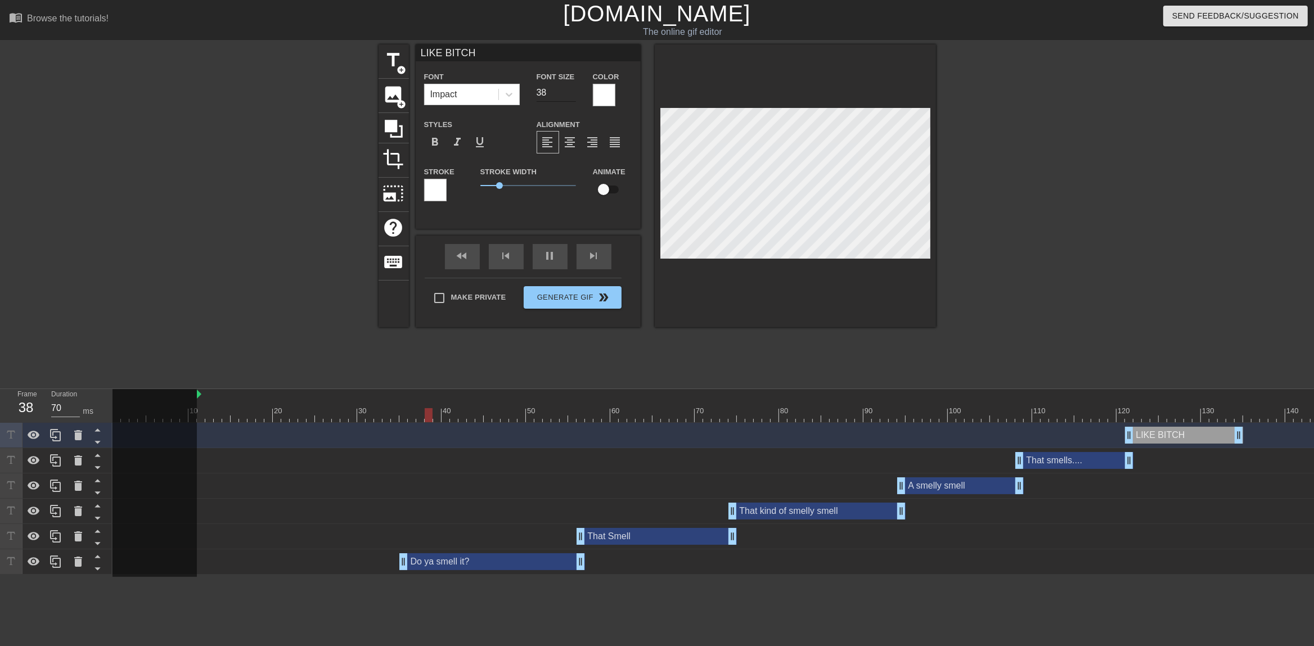
click at [573, 90] on input "38" at bounding box center [556, 93] width 39 height 18
type input "60"
type input "39"
click at [573, 90] on input "39" at bounding box center [556, 93] width 39 height 18
click at [573, 90] on input "40" at bounding box center [556, 93] width 39 height 18
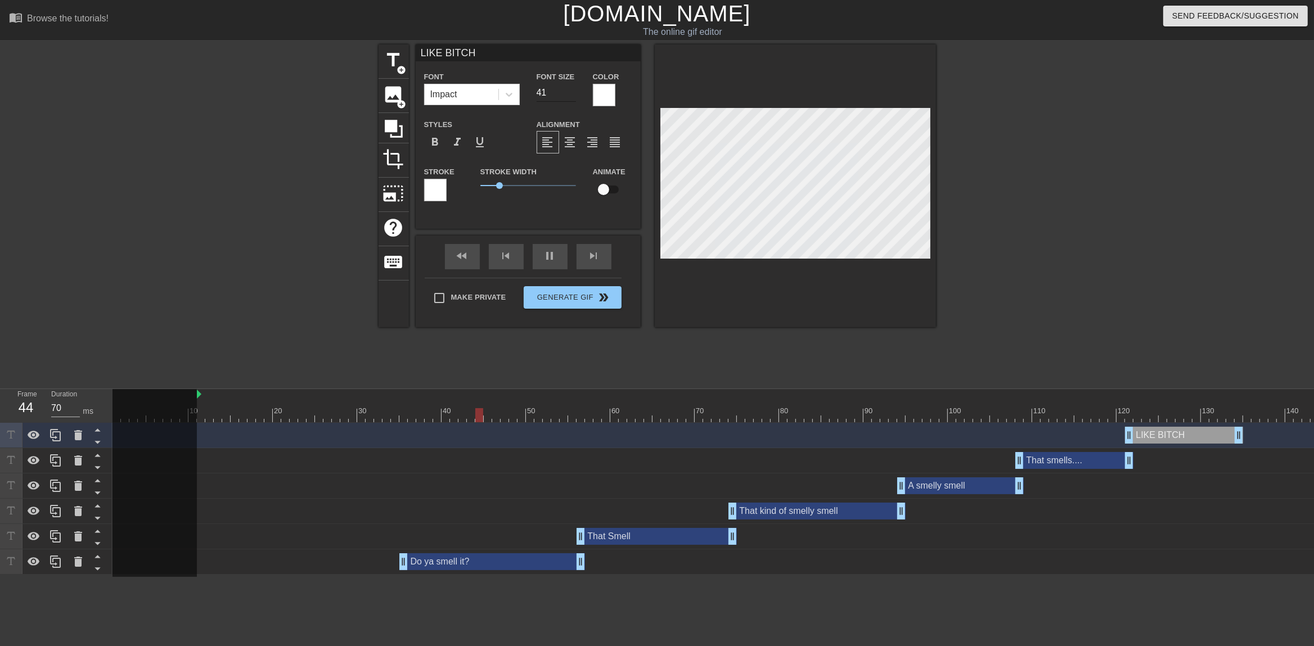
click at [573, 90] on input "41" at bounding box center [556, 93] width 39 height 18
click at [573, 90] on input "42" at bounding box center [556, 93] width 39 height 18
click at [573, 90] on input "43" at bounding box center [556, 93] width 39 height 18
click at [573, 90] on input "44" at bounding box center [556, 93] width 39 height 18
click at [573, 90] on input "45" at bounding box center [556, 93] width 39 height 18
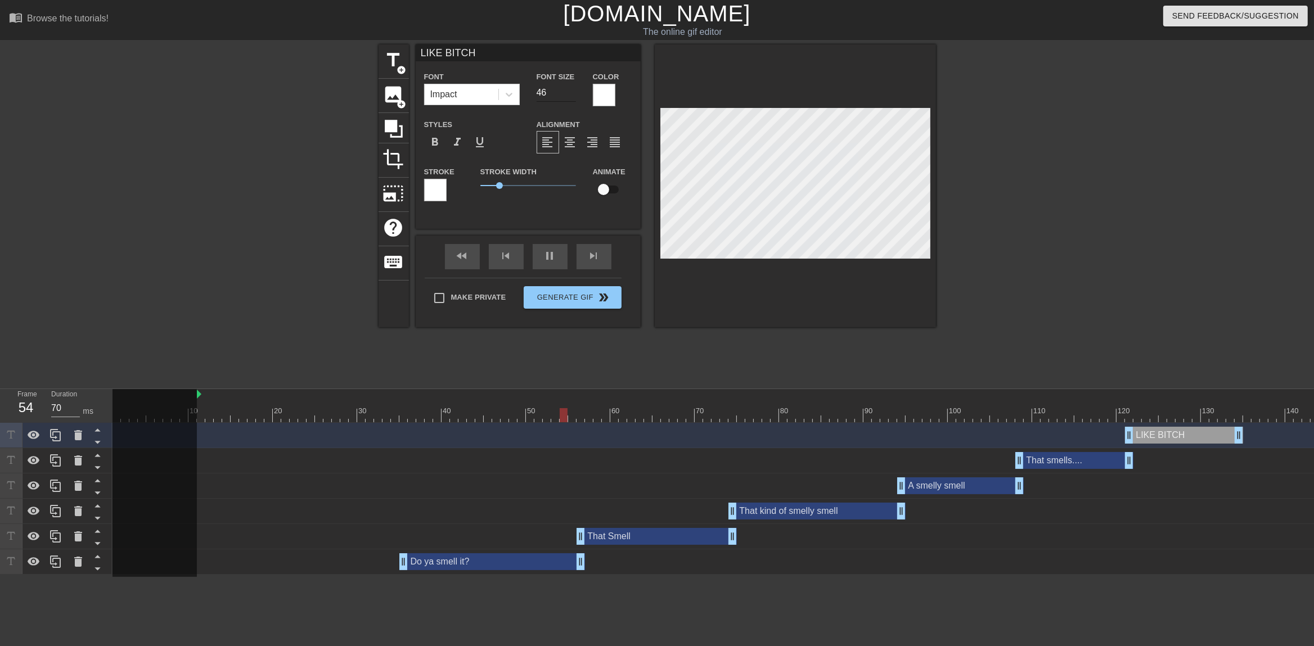
click at [573, 90] on input "46" at bounding box center [556, 93] width 39 height 18
click at [573, 90] on input "47" at bounding box center [556, 93] width 39 height 18
click at [573, 90] on input "48" at bounding box center [556, 93] width 39 height 18
click at [592, 296] on div "Make Private Generate Gif double_arrow" at bounding box center [523, 300] width 197 height 44
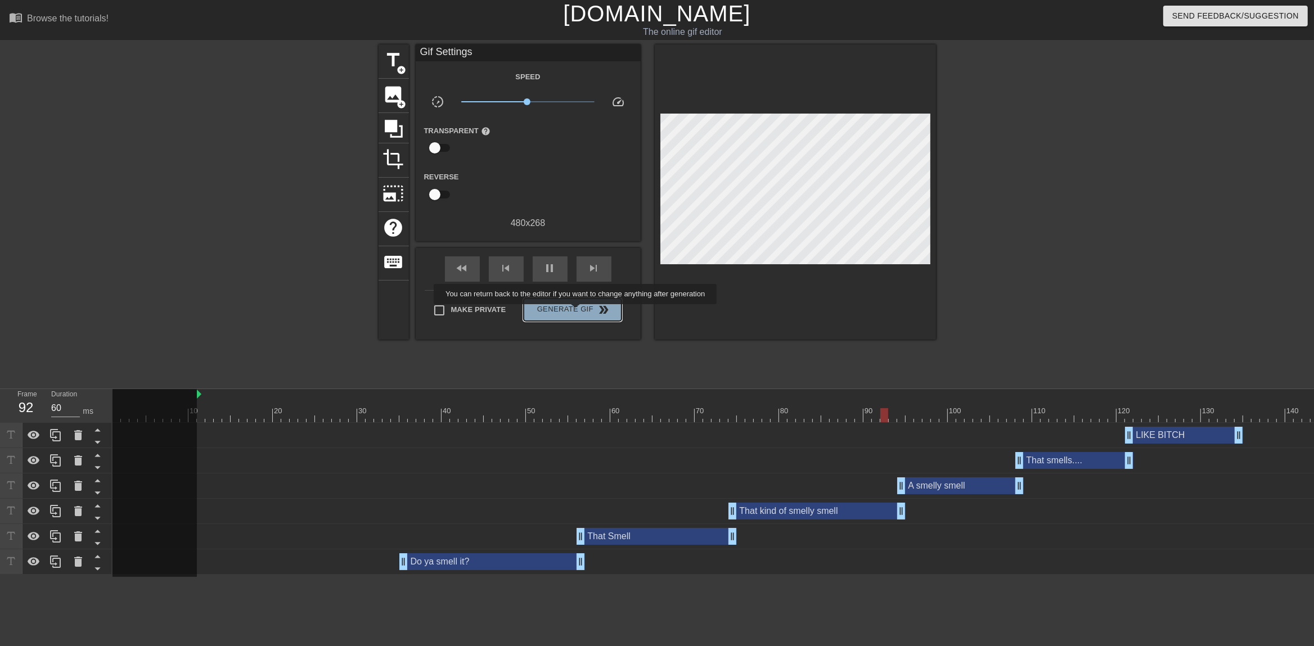
click at [577, 312] on span "Generate Gif double_arrow" at bounding box center [572, 310] width 88 height 14
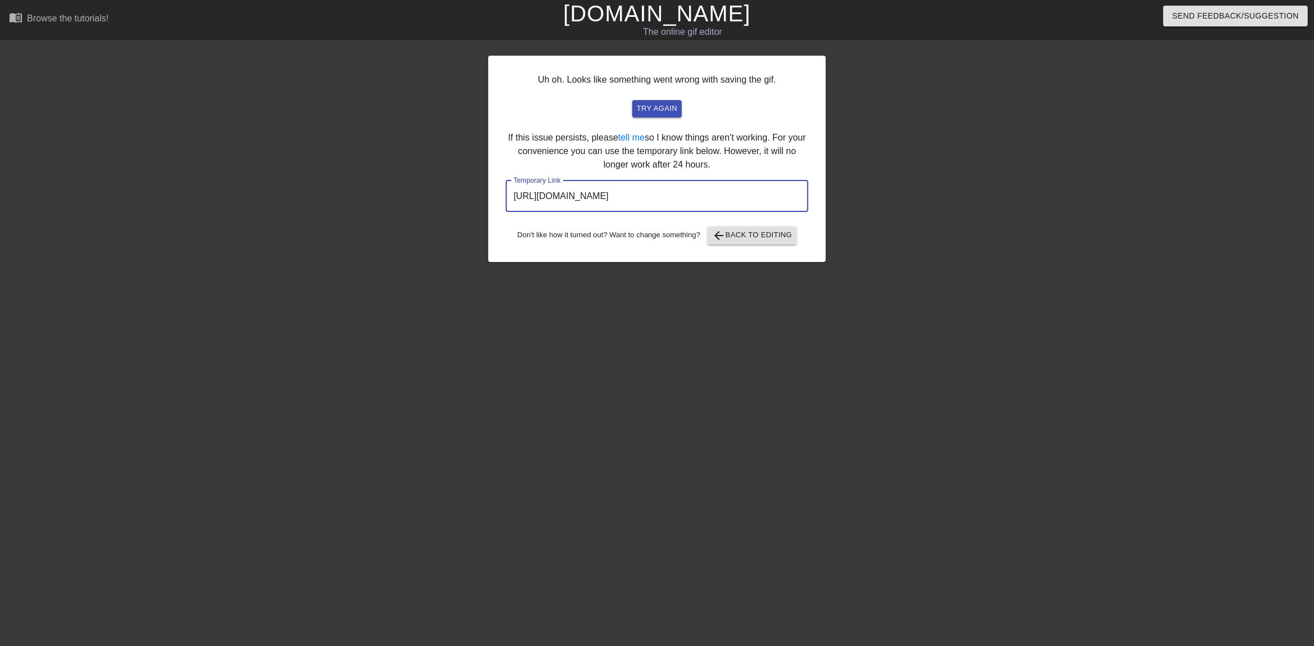
drag, startPoint x: 751, startPoint y: 197, endPoint x: 473, endPoint y: 196, distance: 278.5
click at [506, 196] on input "[URL][DOMAIN_NAME]" at bounding box center [657, 197] width 303 height 32
